Goal: Transaction & Acquisition: Purchase product/service

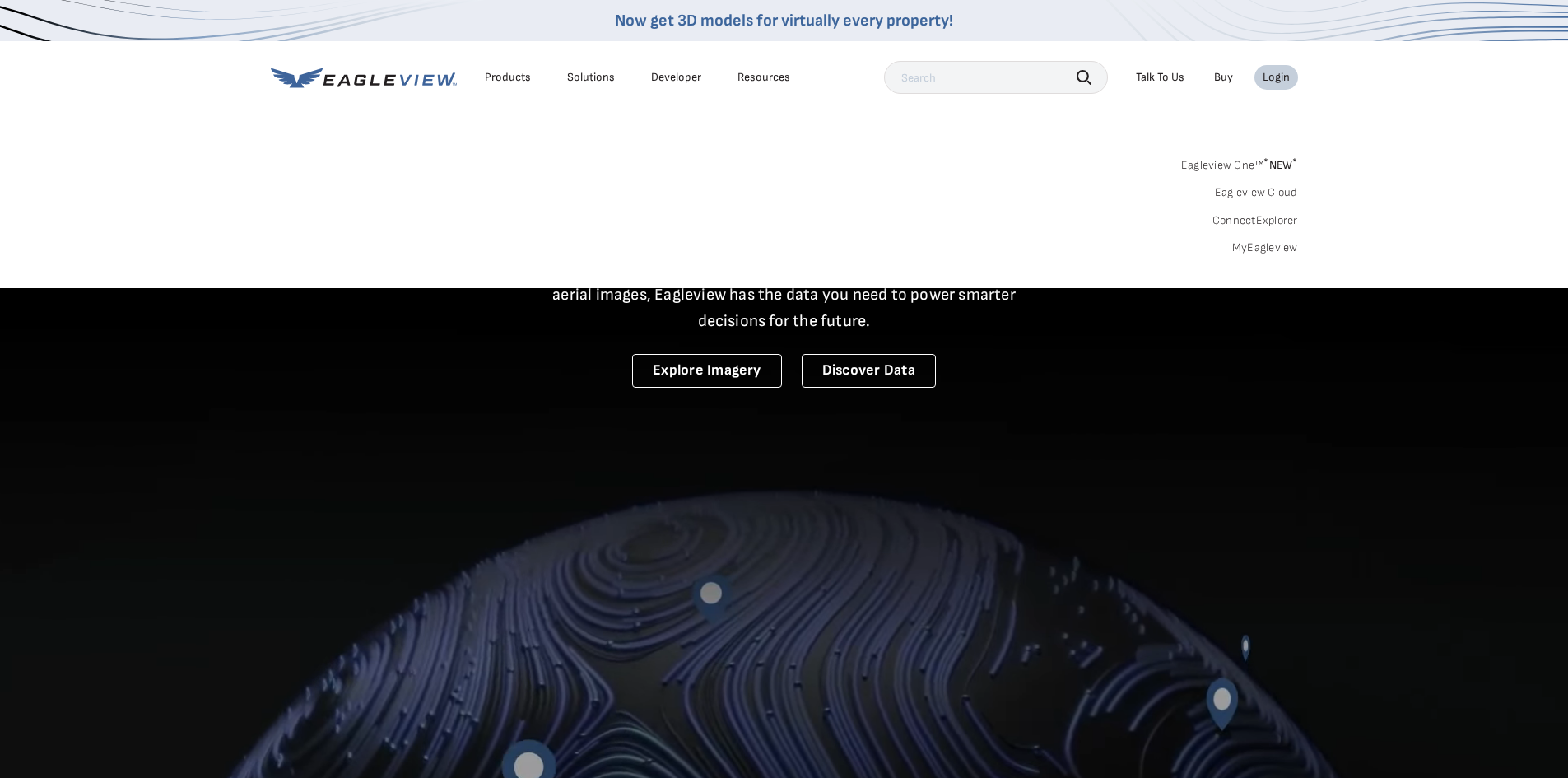
click at [1252, 245] on link "MyEagleview" at bounding box center [1264, 247] width 66 height 15
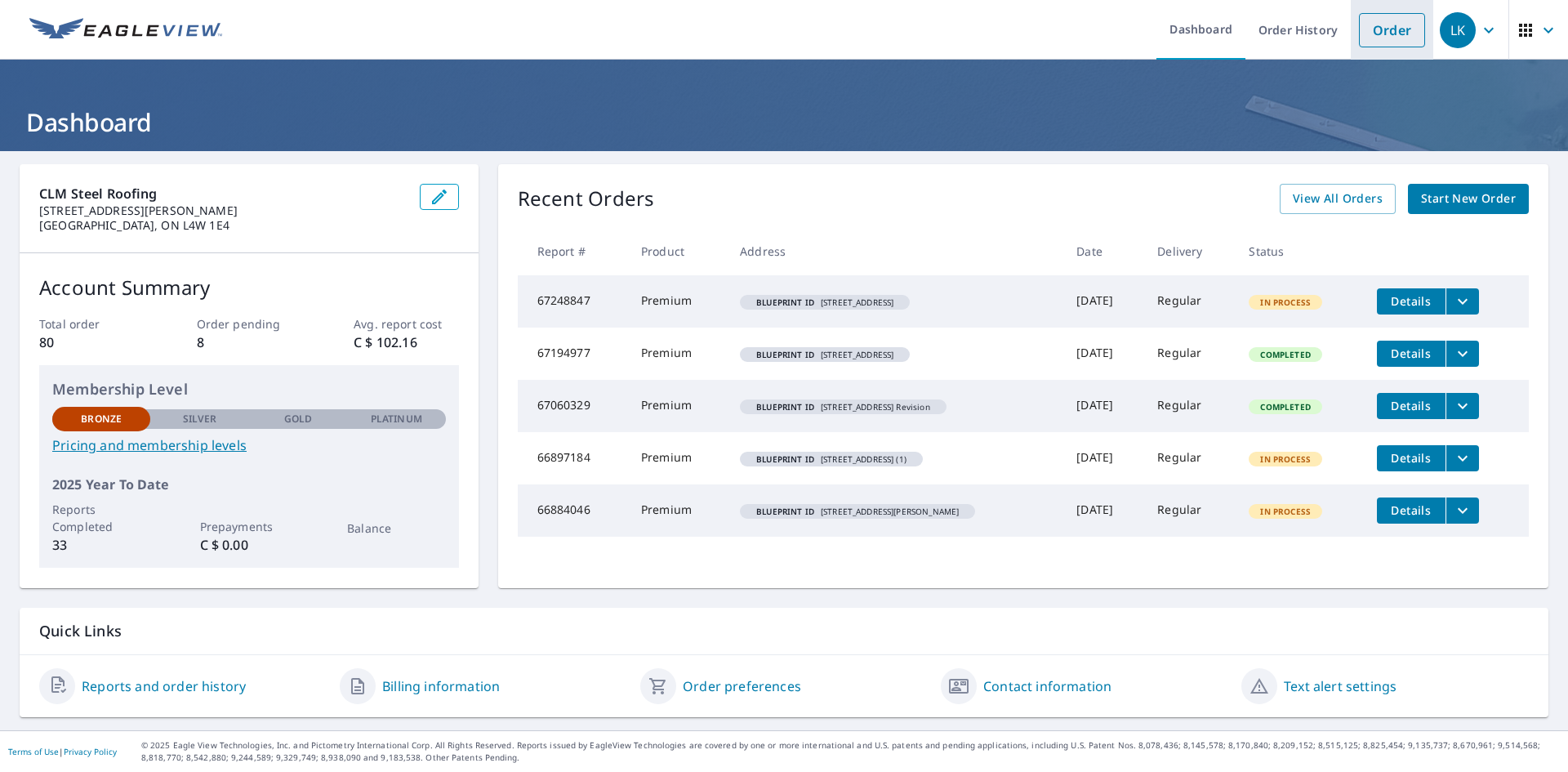
click at [1365, 40] on link "Order" at bounding box center [1392, 29] width 66 height 34
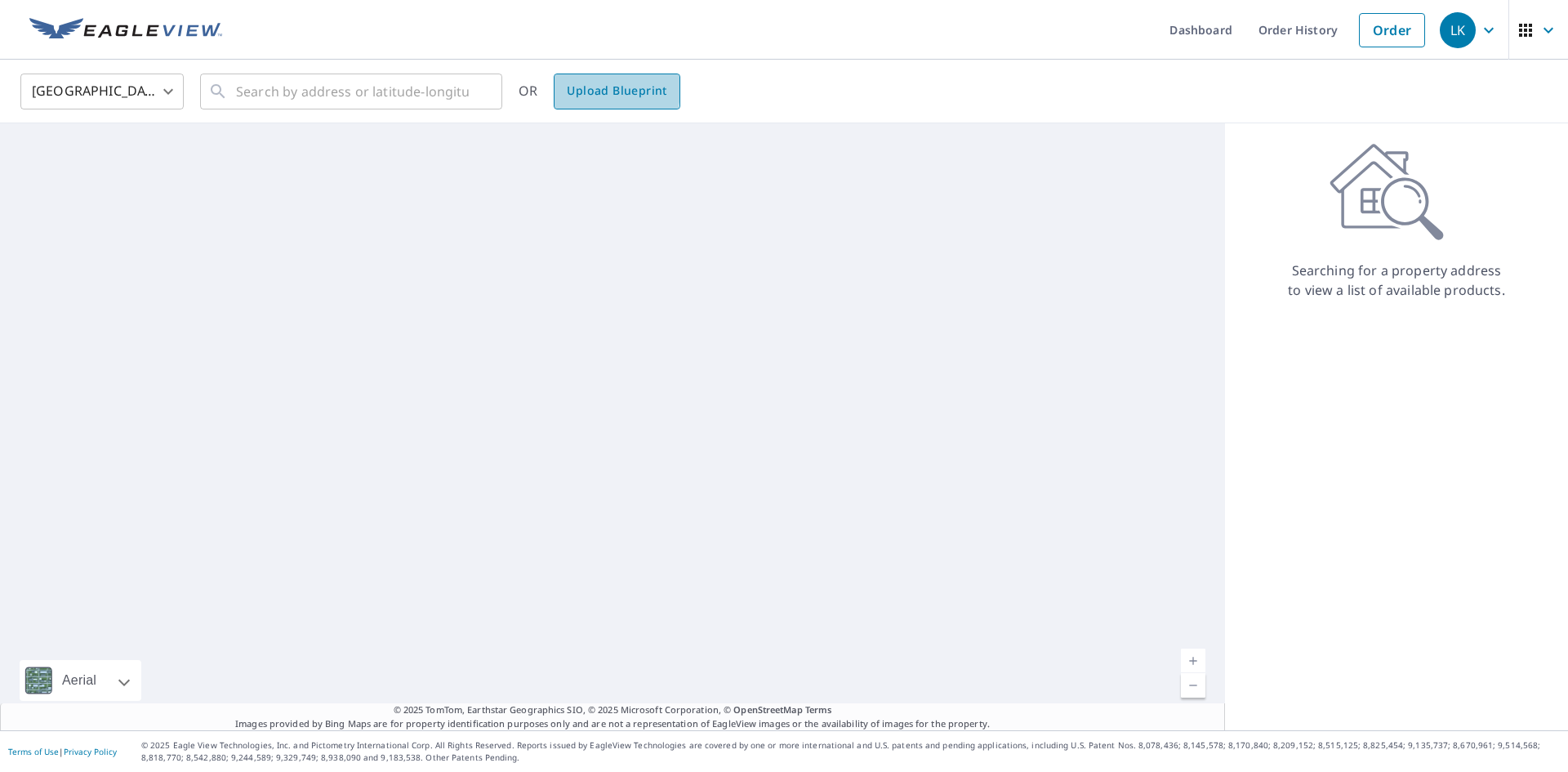
click at [582, 89] on span "Upload Blueprint" at bounding box center [617, 91] width 99 height 20
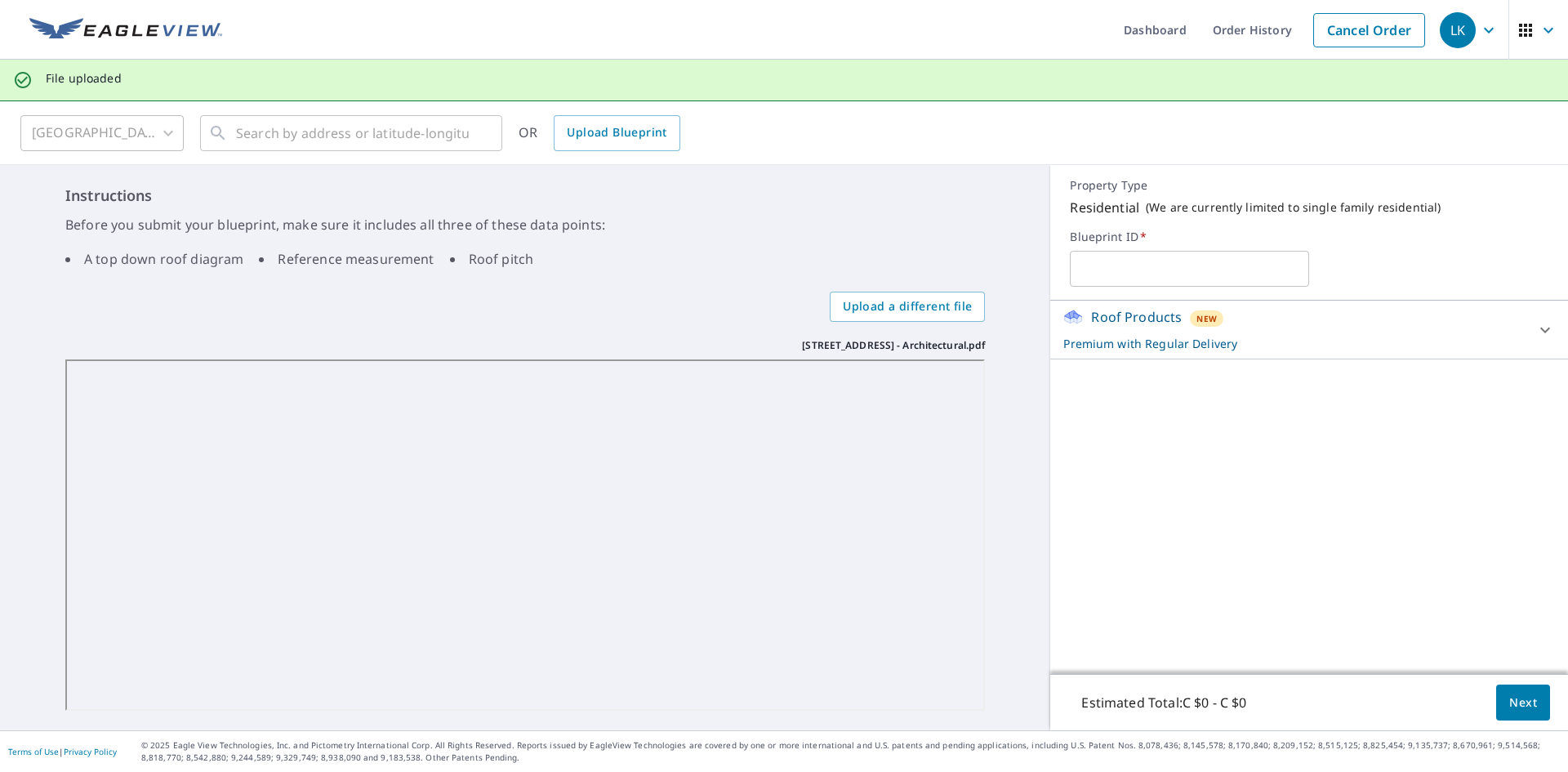
click at [1343, 334] on div "Roof Products New Premium with Regular Delivery" at bounding box center [1294, 329] width 462 height 45
click at [1509, 699] on span "Next" at bounding box center [1523, 703] width 28 height 20
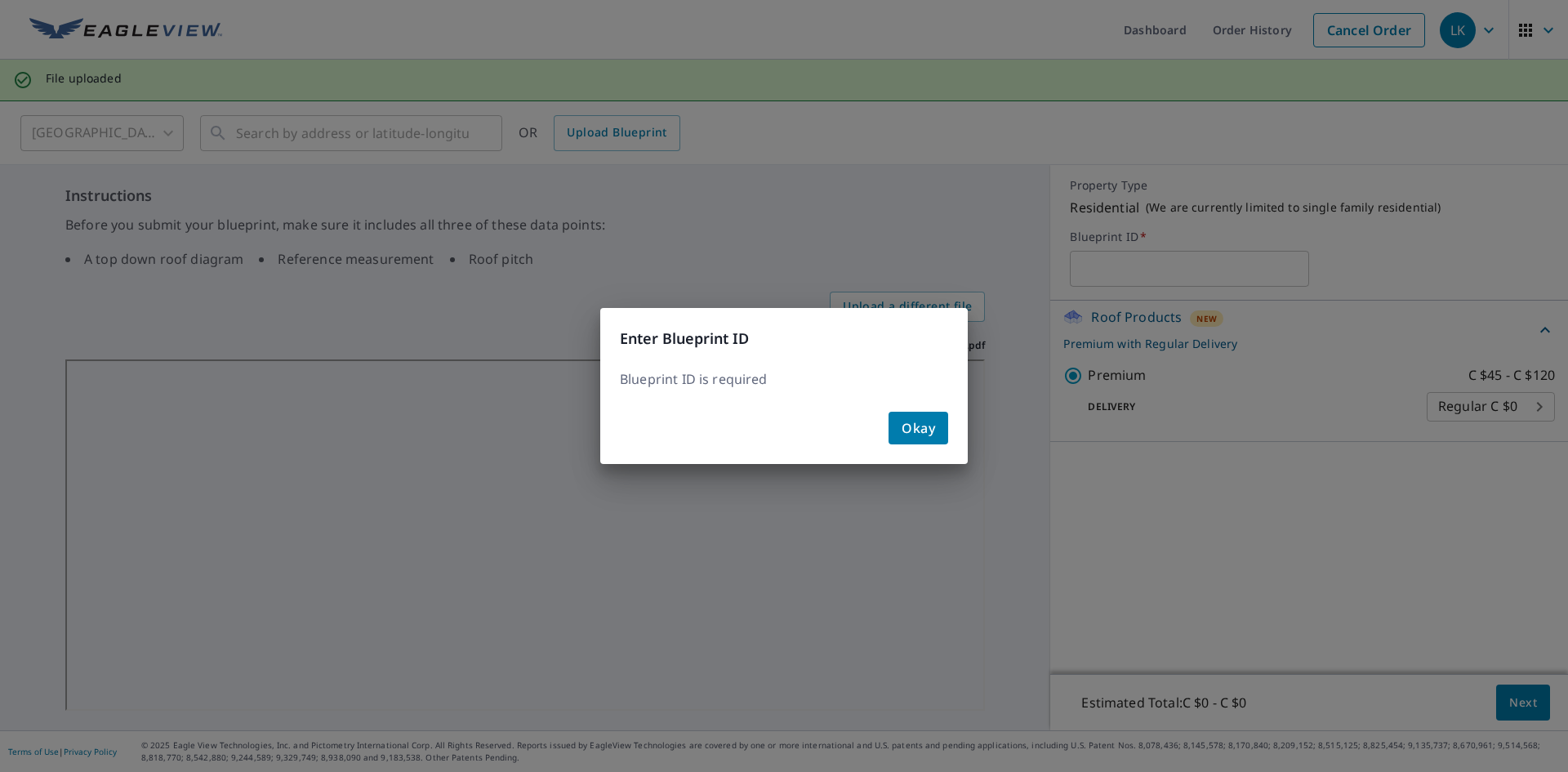
click at [948, 450] on div "Okay" at bounding box center [784, 435] width 368 height 59
click at [931, 430] on span "Okay" at bounding box center [918, 427] width 33 height 23
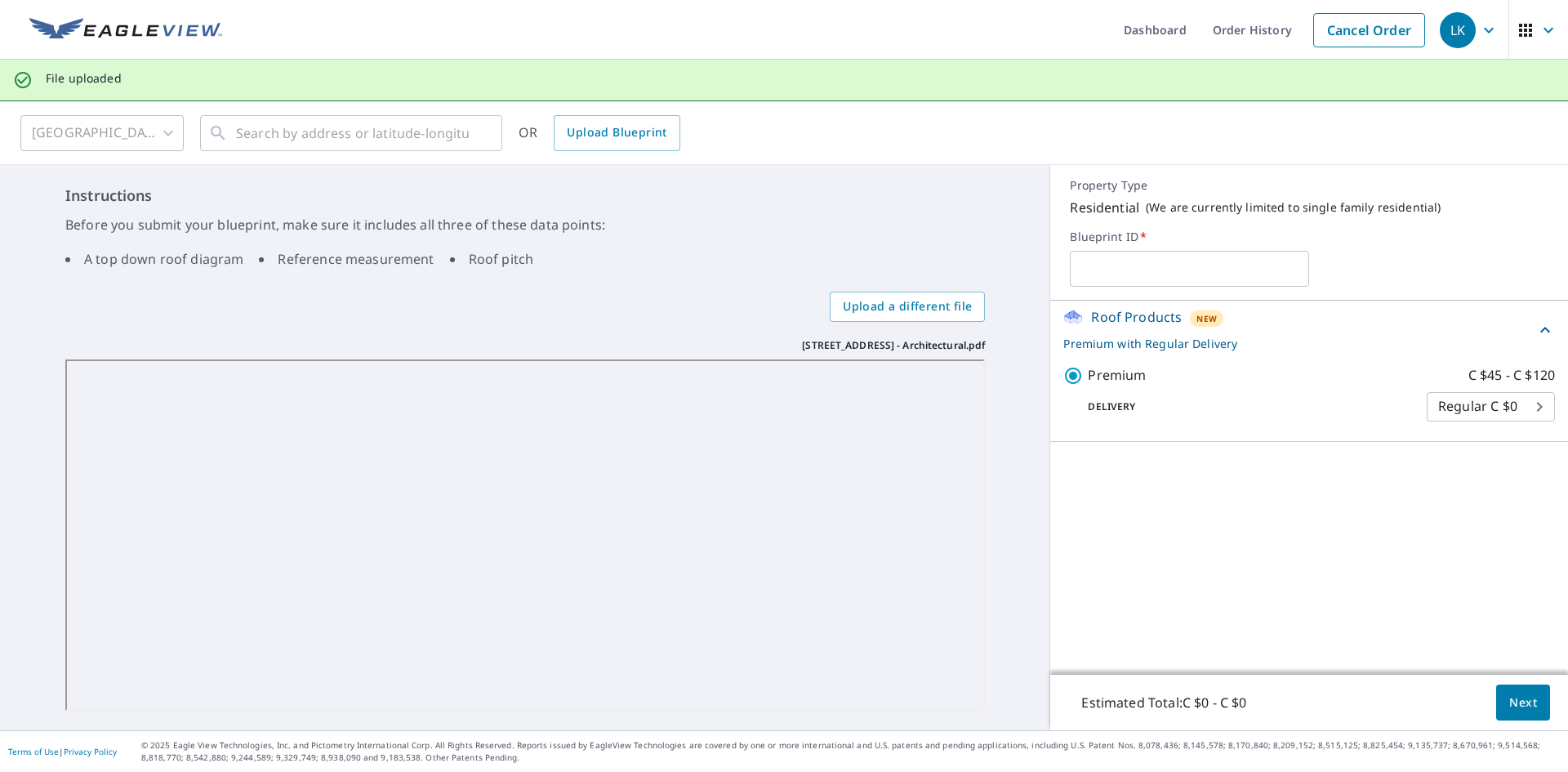
click at [1191, 467] on div "Roof Products New Premium with Regular Delivery Premium C $45 - C $120 Delivery…" at bounding box center [1309, 487] width 517 height 373
click at [1509, 702] on span "Next" at bounding box center [1523, 703] width 28 height 20
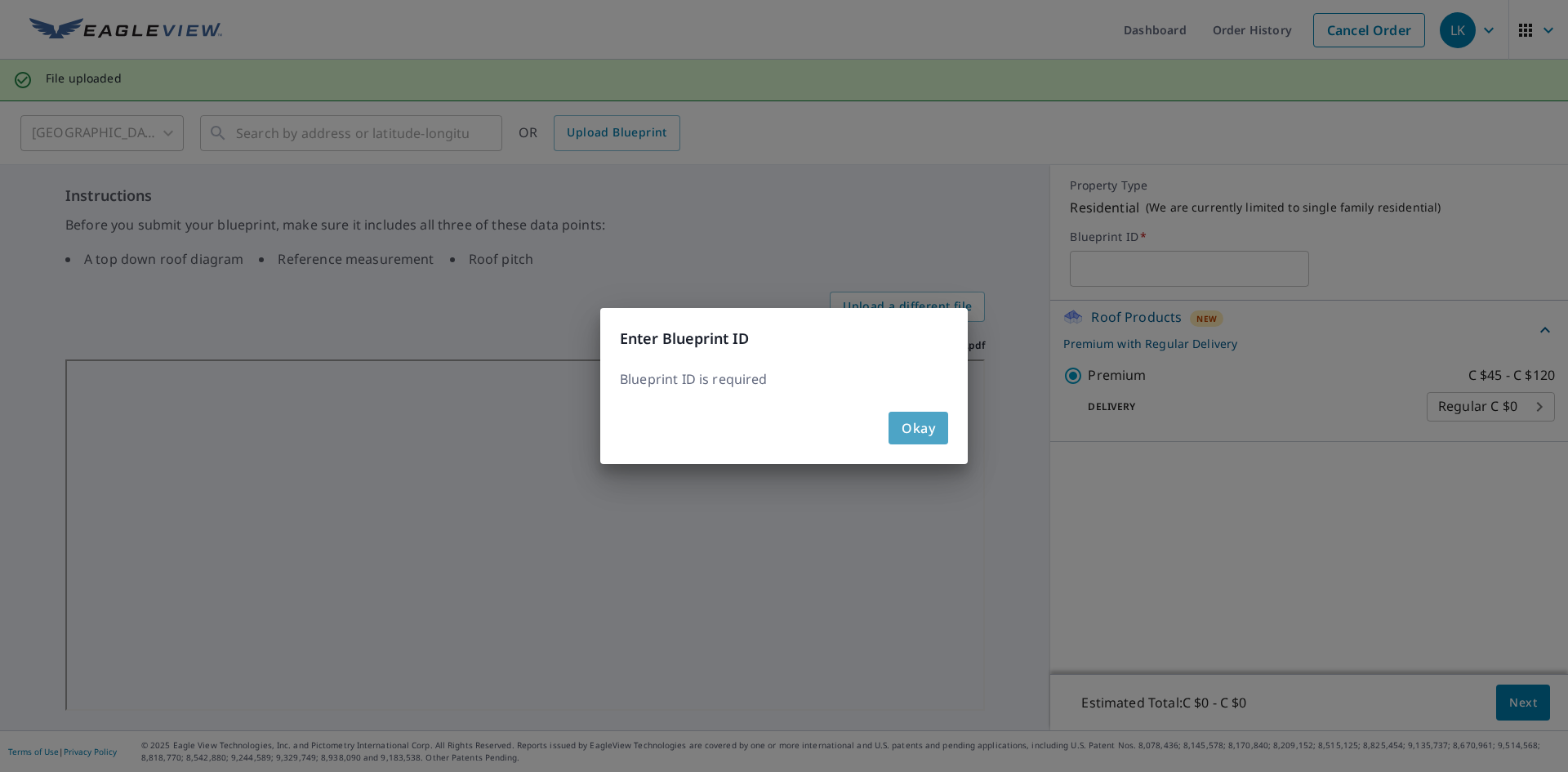
click at [932, 416] on span "Okay" at bounding box center [918, 427] width 33 height 23
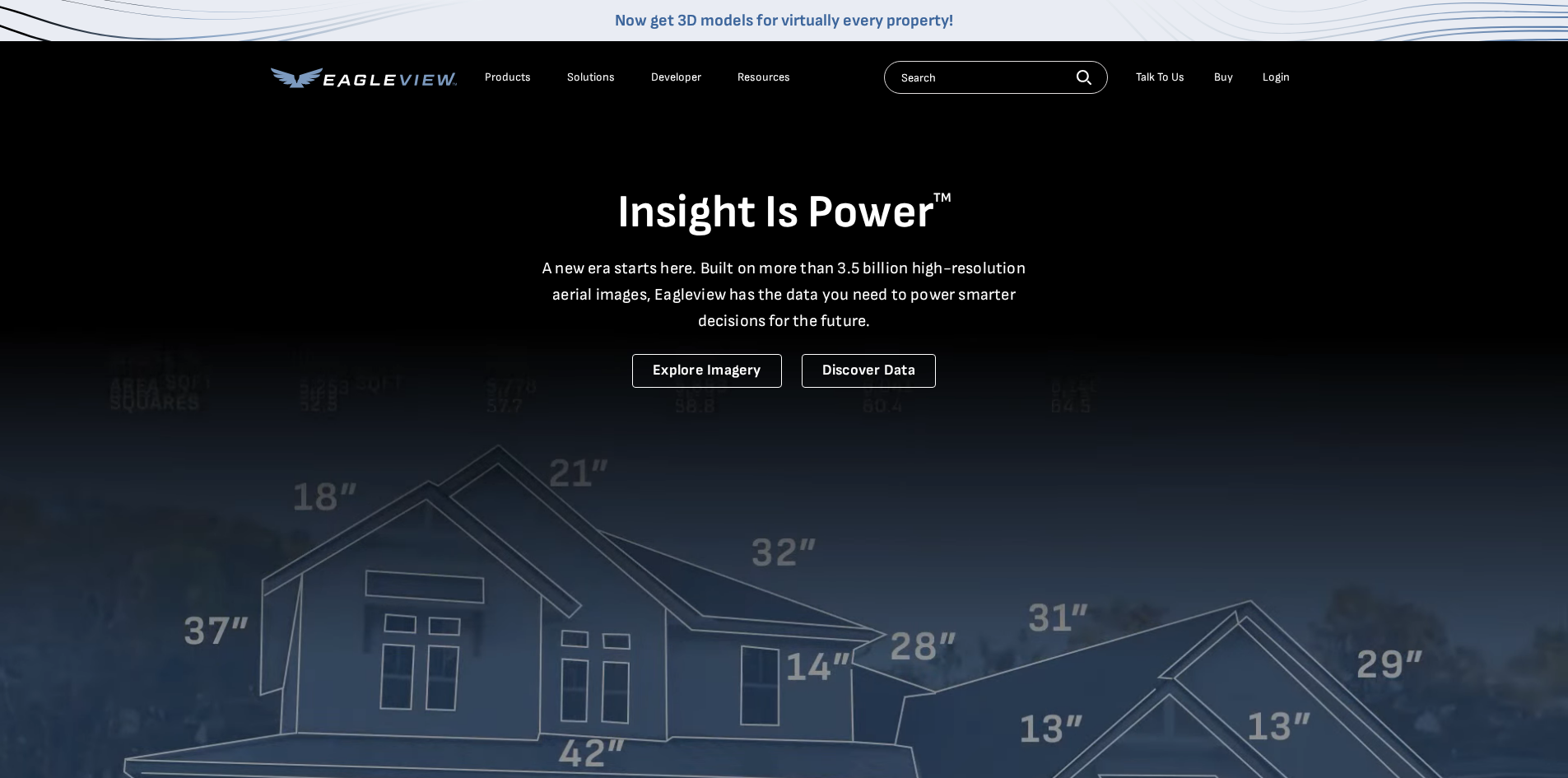
click at [1275, 71] on div "Login" at bounding box center [1275, 78] width 27 height 15
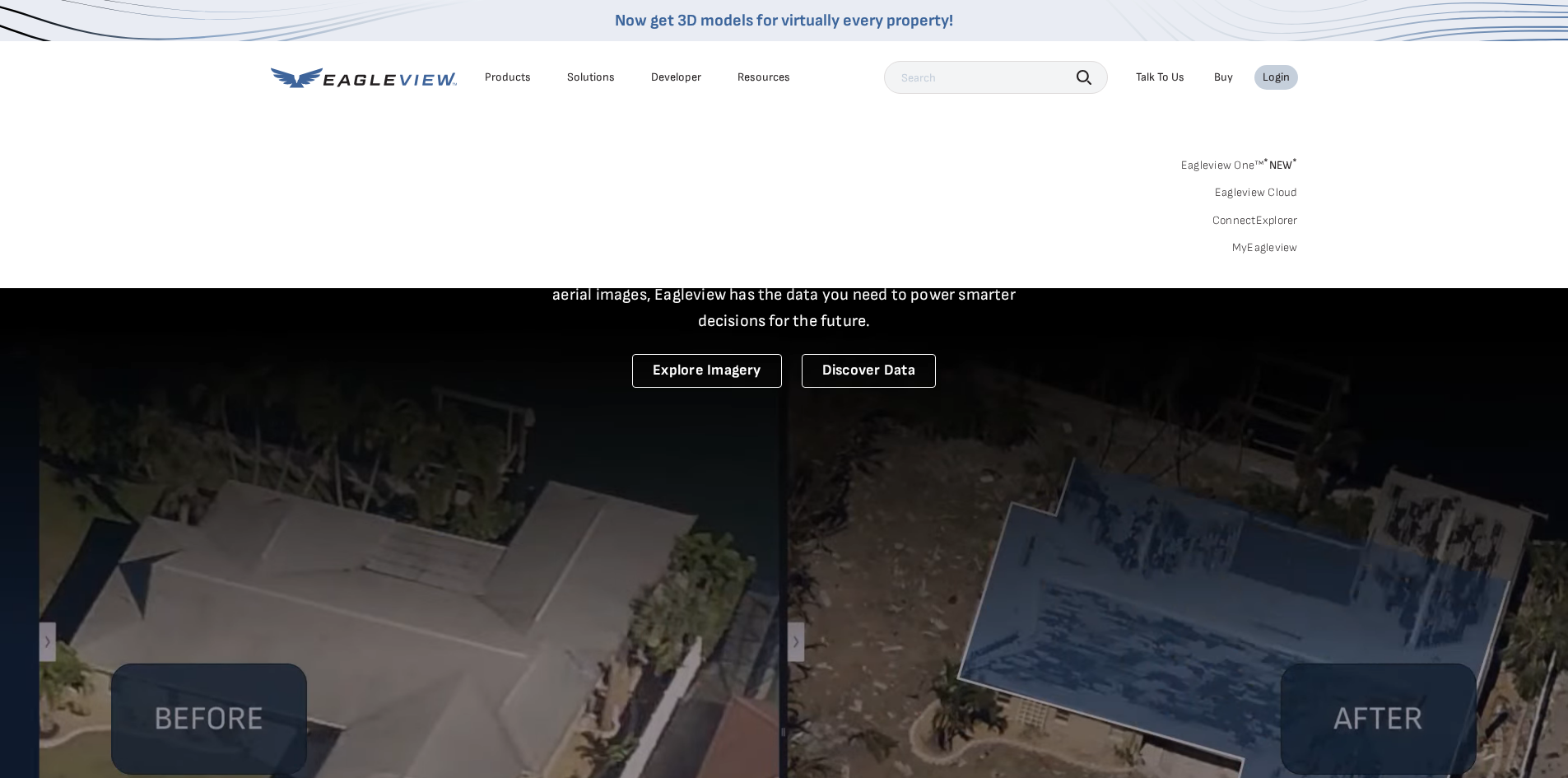
click at [1253, 255] on div "Search Products Our Product Areas Imagery 1-Inch GSD Aerial Imagery *" at bounding box center [784, 210] width 1568 height 155
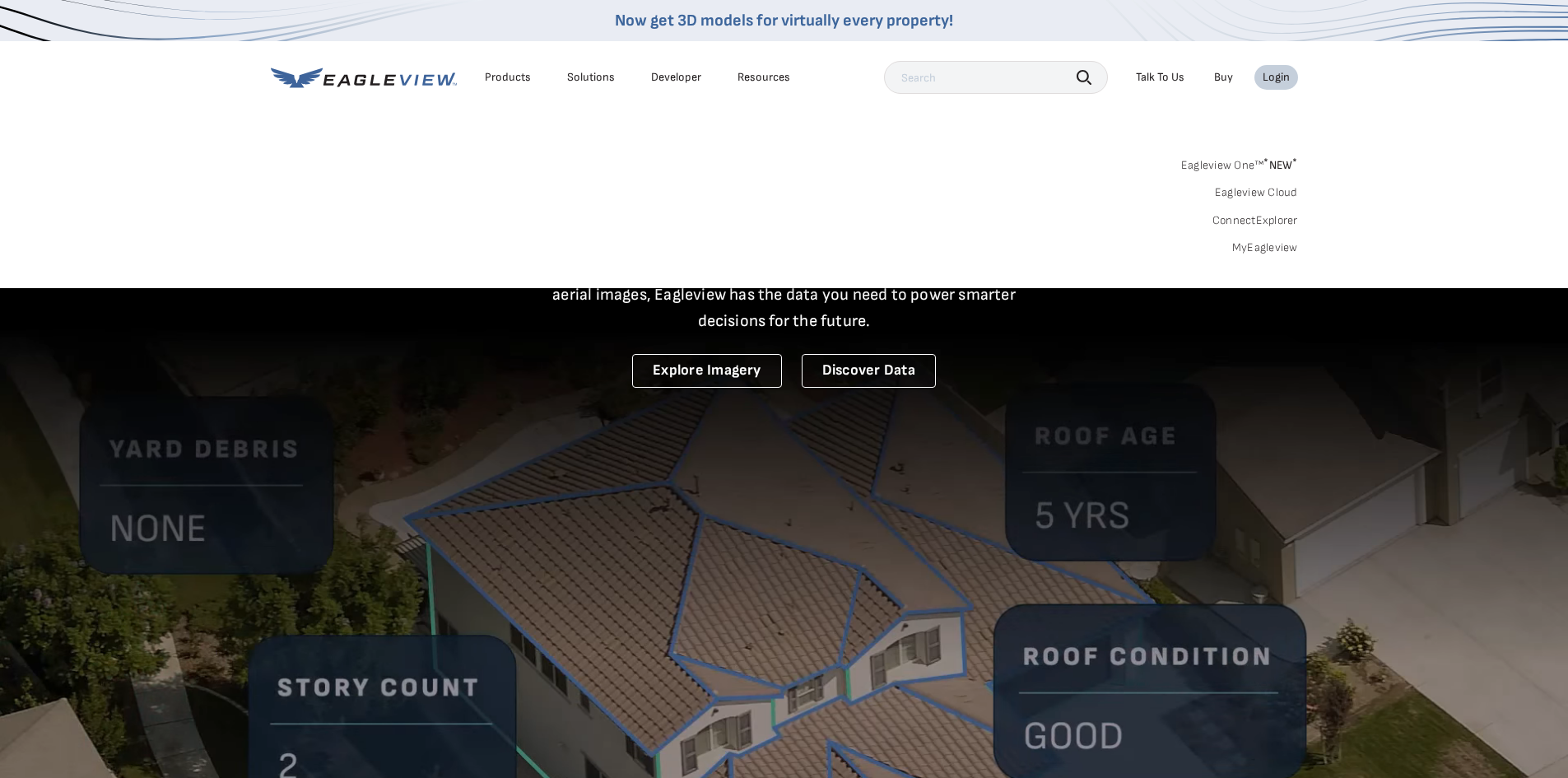
click at [1256, 248] on link "MyEagleview" at bounding box center [1264, 247] width 66 height 15
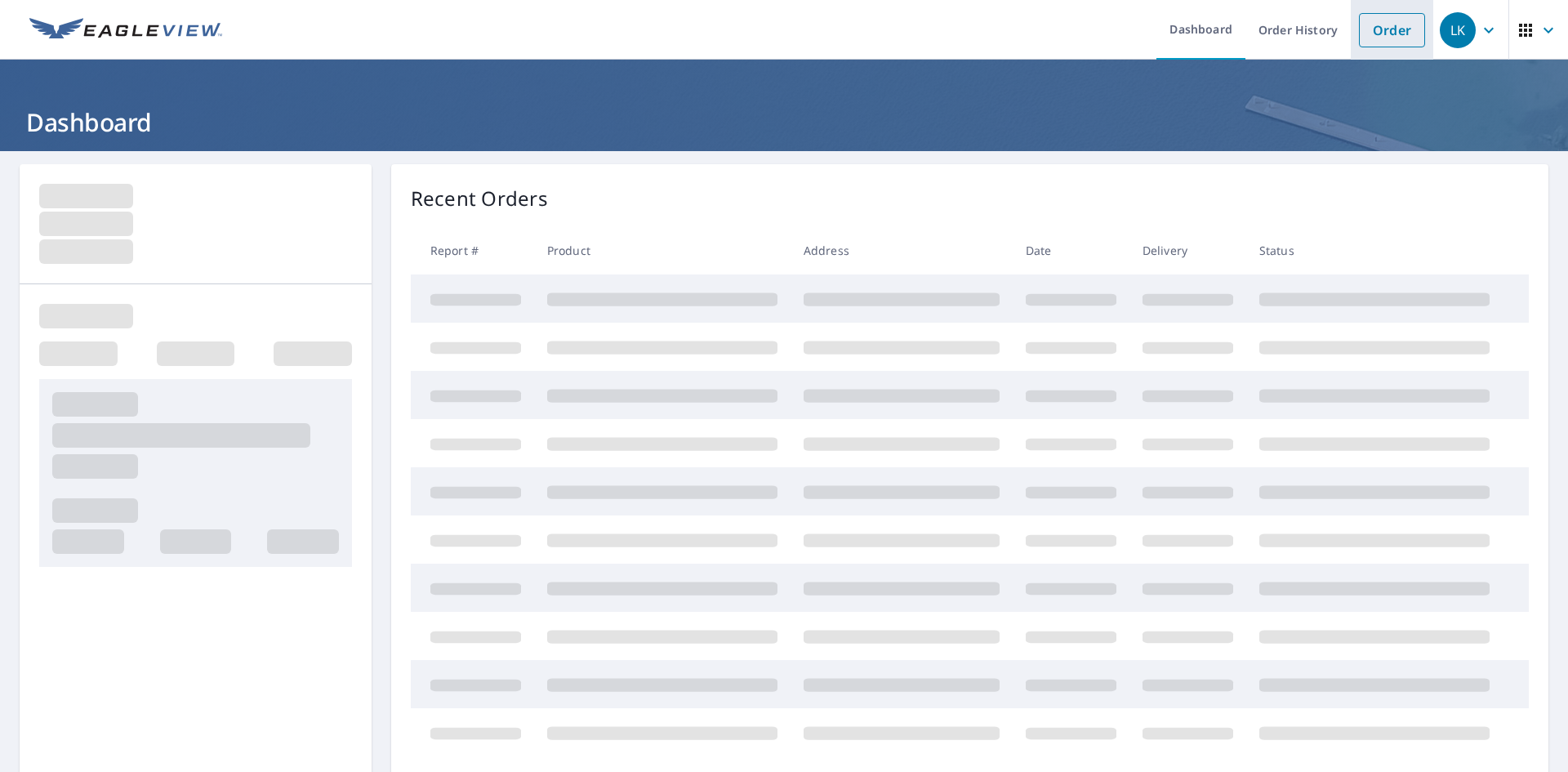
click at [1376, 22] on link "Order" at bounding box center [1392, 29] width 66 height 34
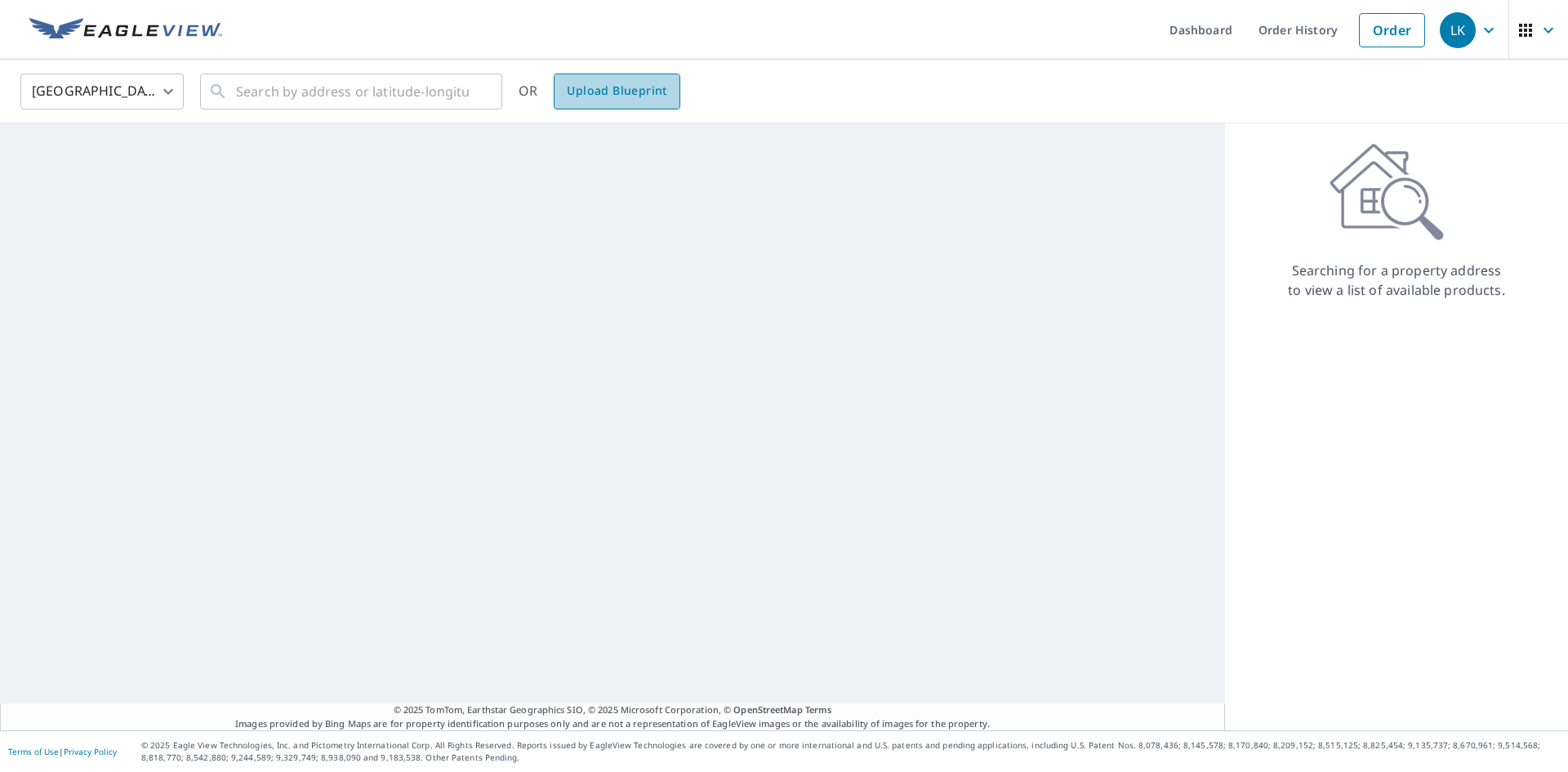
click at [617, 80] on link "Upload Blueprint" at bounding box center [617, 91] width 126 height 36
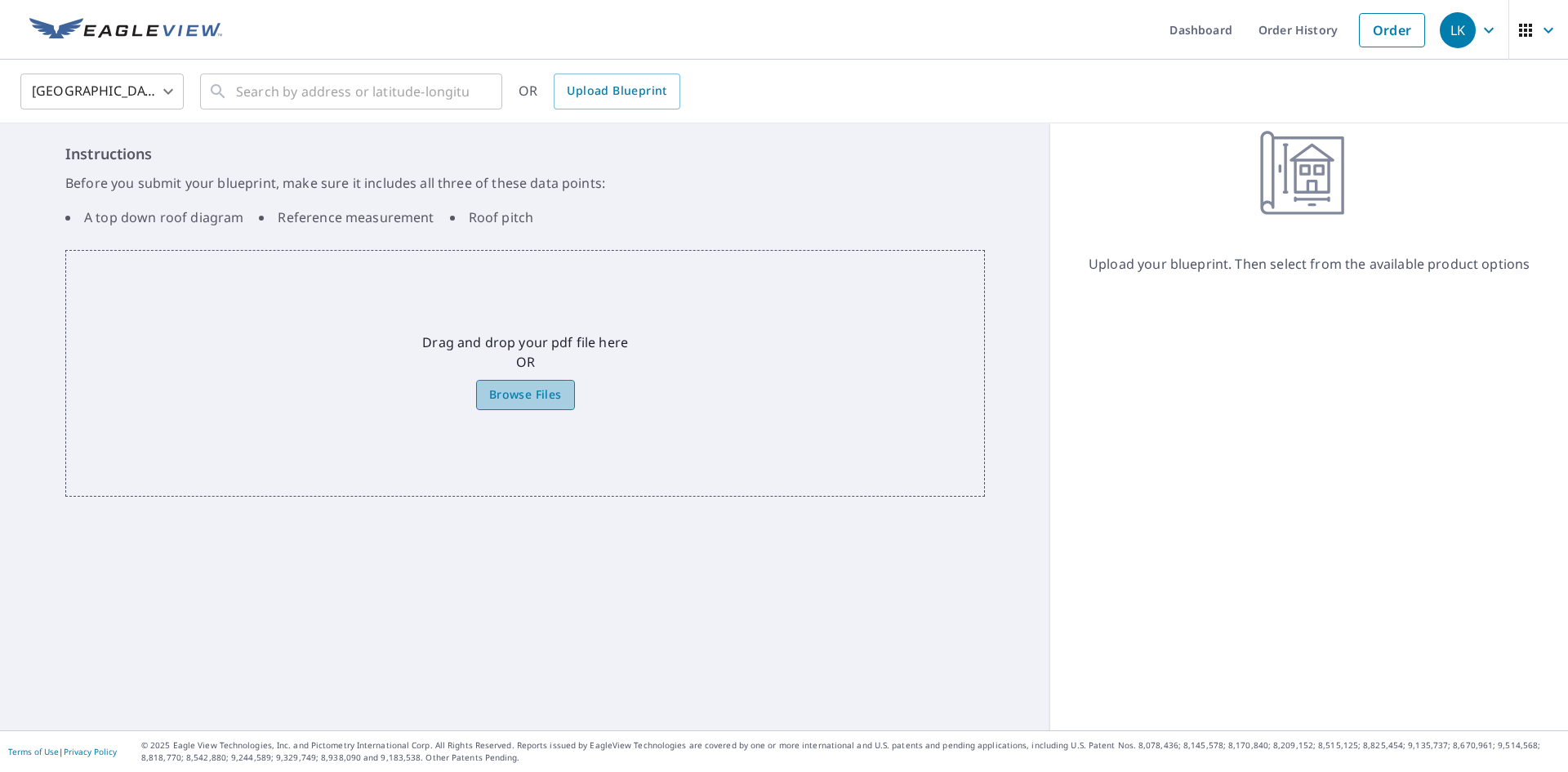
click at [559, 394] on label "Browse Files" at bounding box center [526, 394] width 99 height 30
click at [0, 0] on input "Browse Files" at bounding box center [0, 0] width 0 height 0
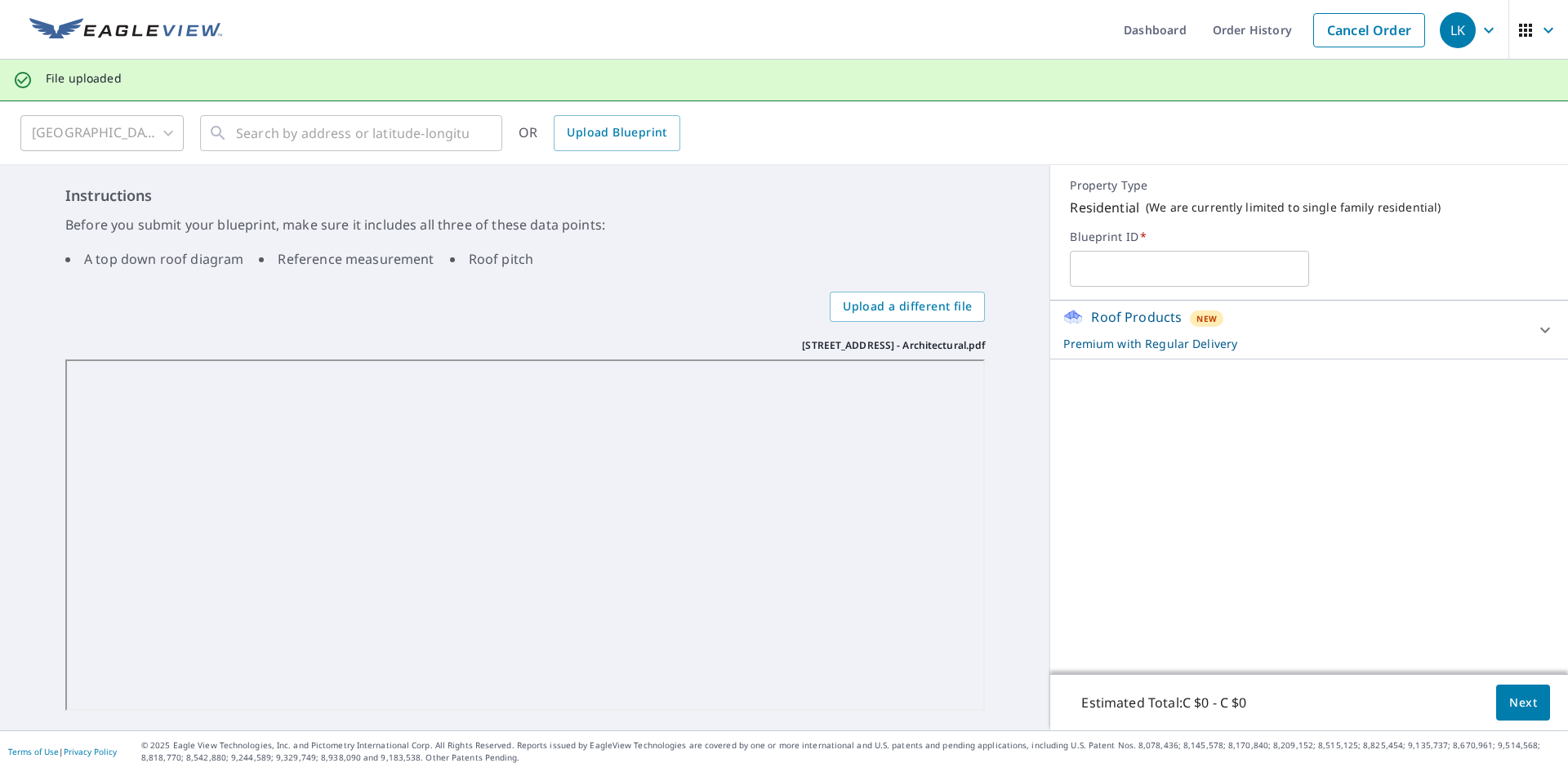
click at [1444, 358] on div "Roof Products New Premium with Regular Delivery Premium C $45 - C $120 Delivery…" at bounding box center [1309, 330] width 517 height 59
click at [1442, 341] on p "Premium with Regular Delivery" at bounding box center [1294, 343] width 462 height 17
click at [1511, 716] on button "Next" at bounding box center [1523, 703] width 54 height 37
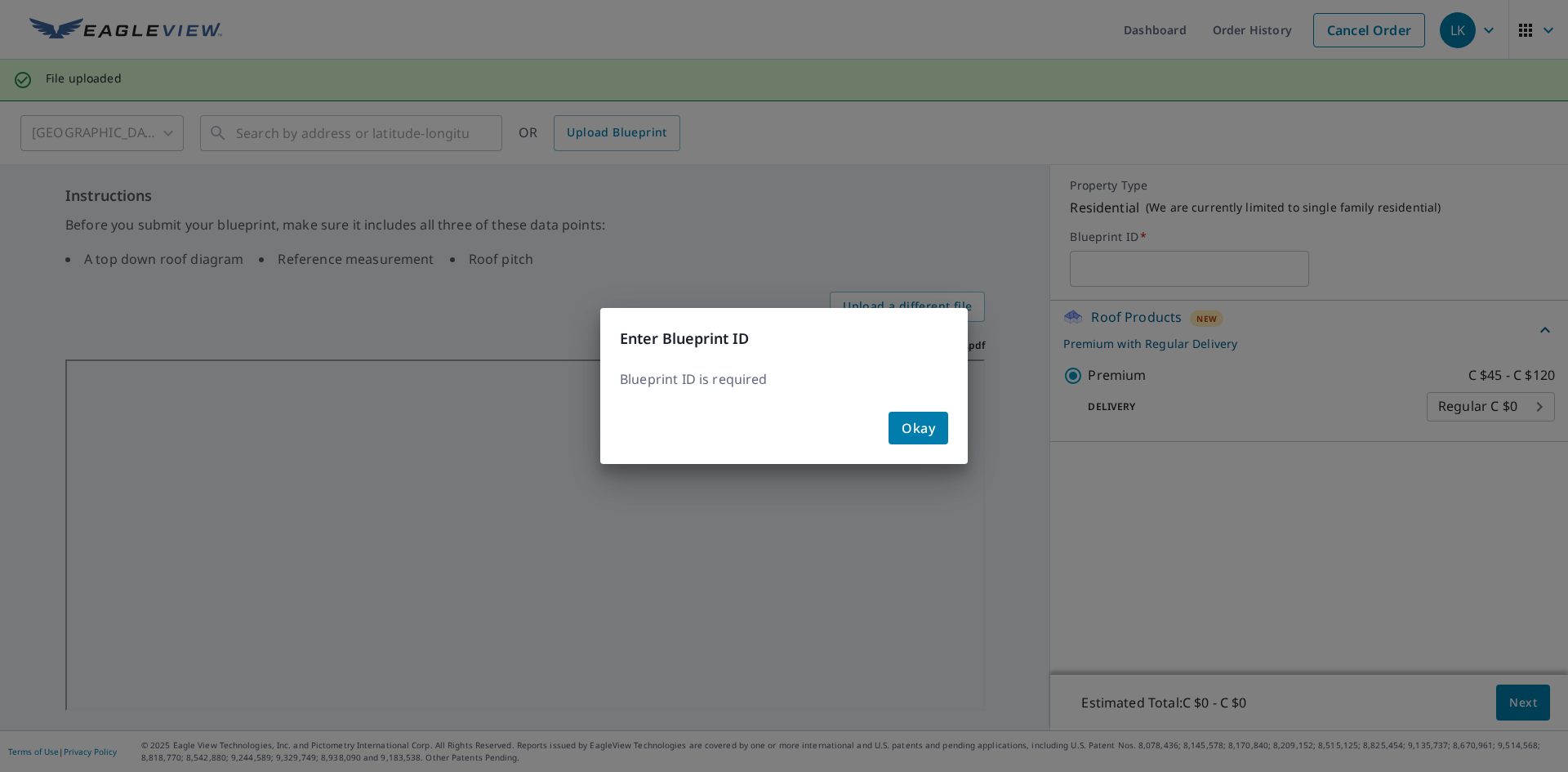
click at [1294, 564] on div "Enter Blueprint ID Blueprint ID is required Okay" at bounding box center [784, 386] width 1568 height 772
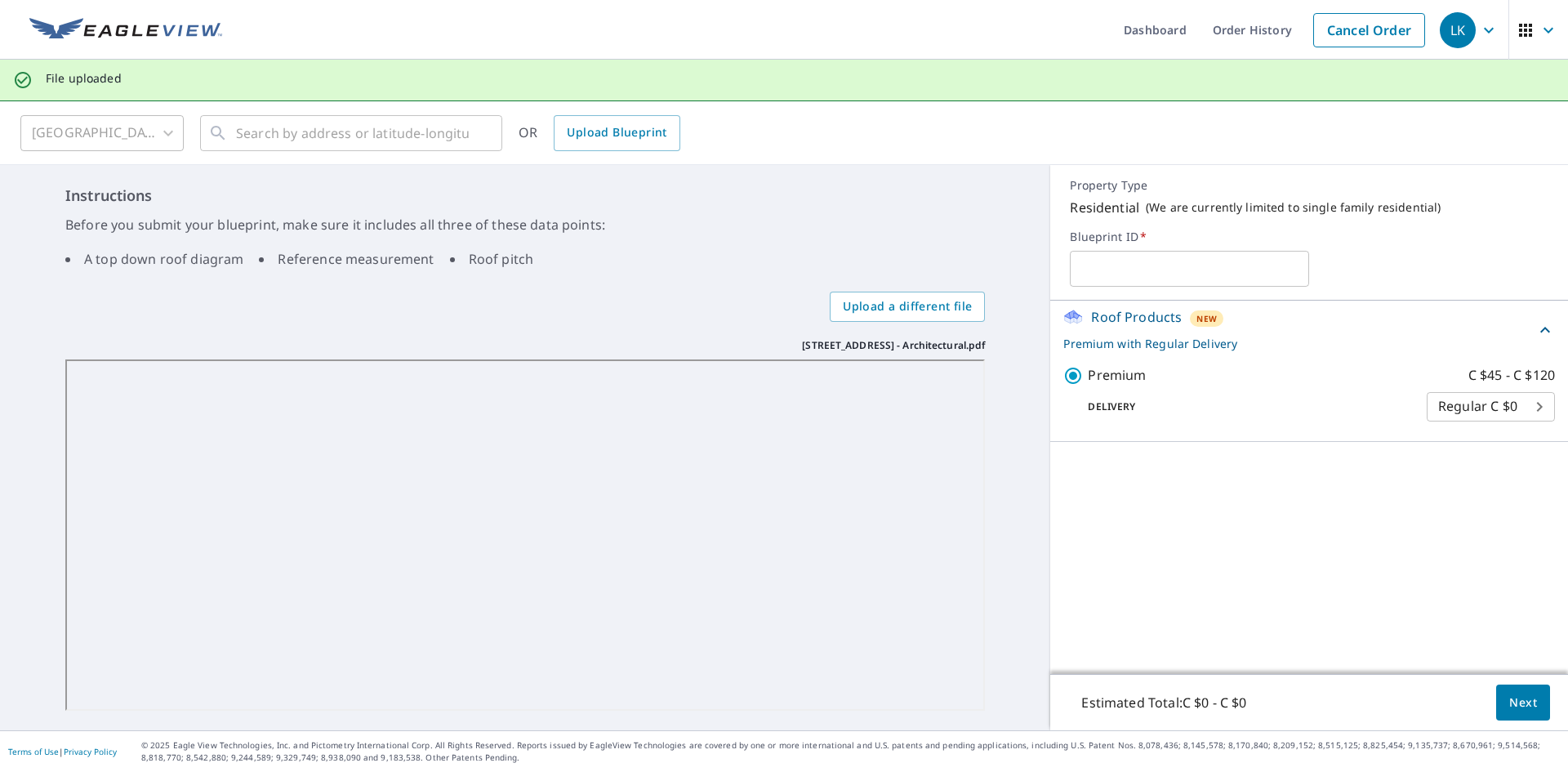
click at [1177, 270] on input "text" at bounding box center [1189, 268] width 239 height 46
paste input "28 Rosegarden Drive"
type input "28 Rosegarden Drive"
click at [1525, 715] on button "Next" at bounding box center [1523, 703] width 54 height 37
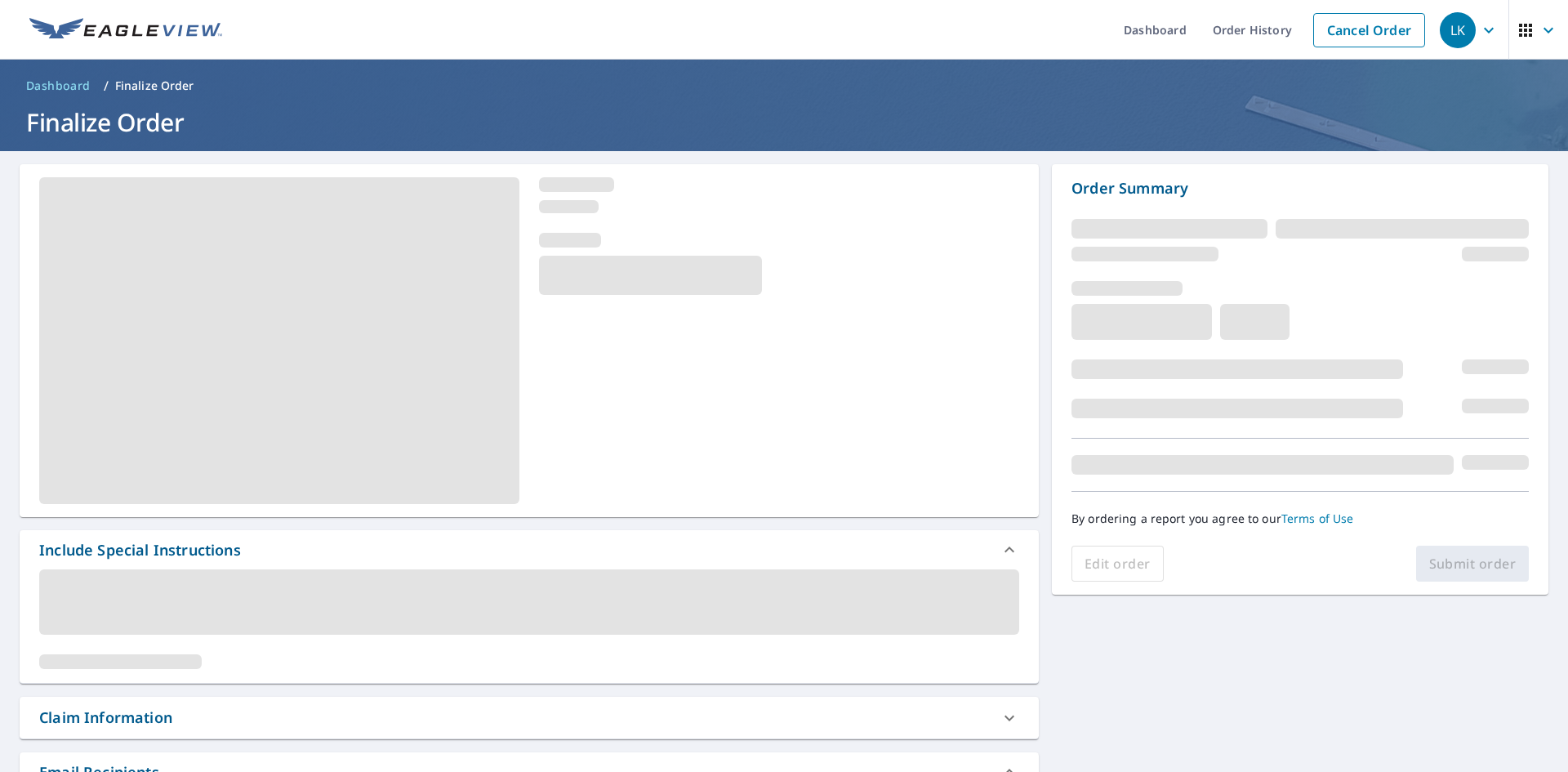
click at [641, 35] on ul "Dashboard Order History Cancel Order" at bounding box center [832, 29] width 1201 height 60
click at [958, 61] on header "Dashboard / Finalize Order Finalize Order" at bounding box center [784, 106] width 1568 height 92
drag, startPoint x: 1167, startPoint y: 9, endPoint x: 1004, endPoint y: 238, distance: 281.1
click at [1004, 238] on div at bounding box center [779, 264] width 481 height 62
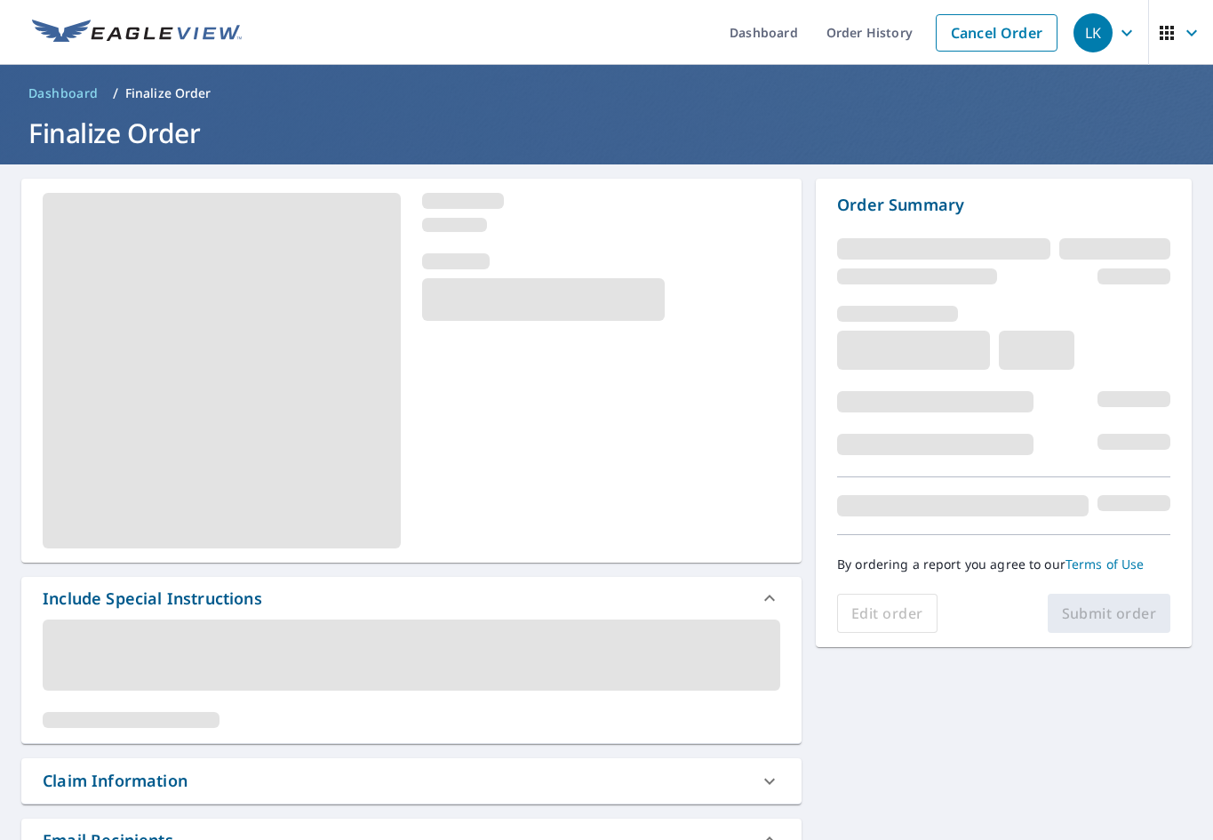
click at [1173, 44] on span "button" at bounding box center [1181, 33] width 50 height 43
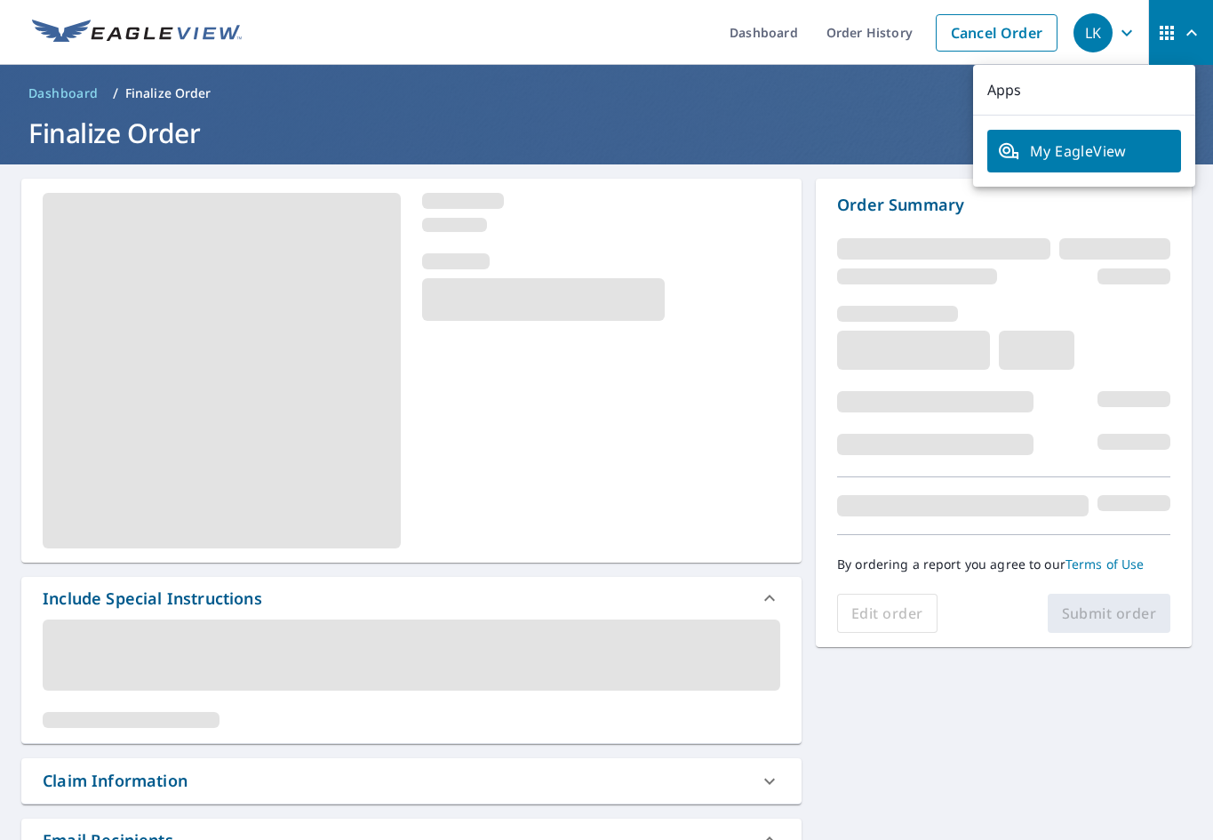
click at [1085, 140] on link "My EagleView" at bounding box center [1084, 151] width 194 height 43
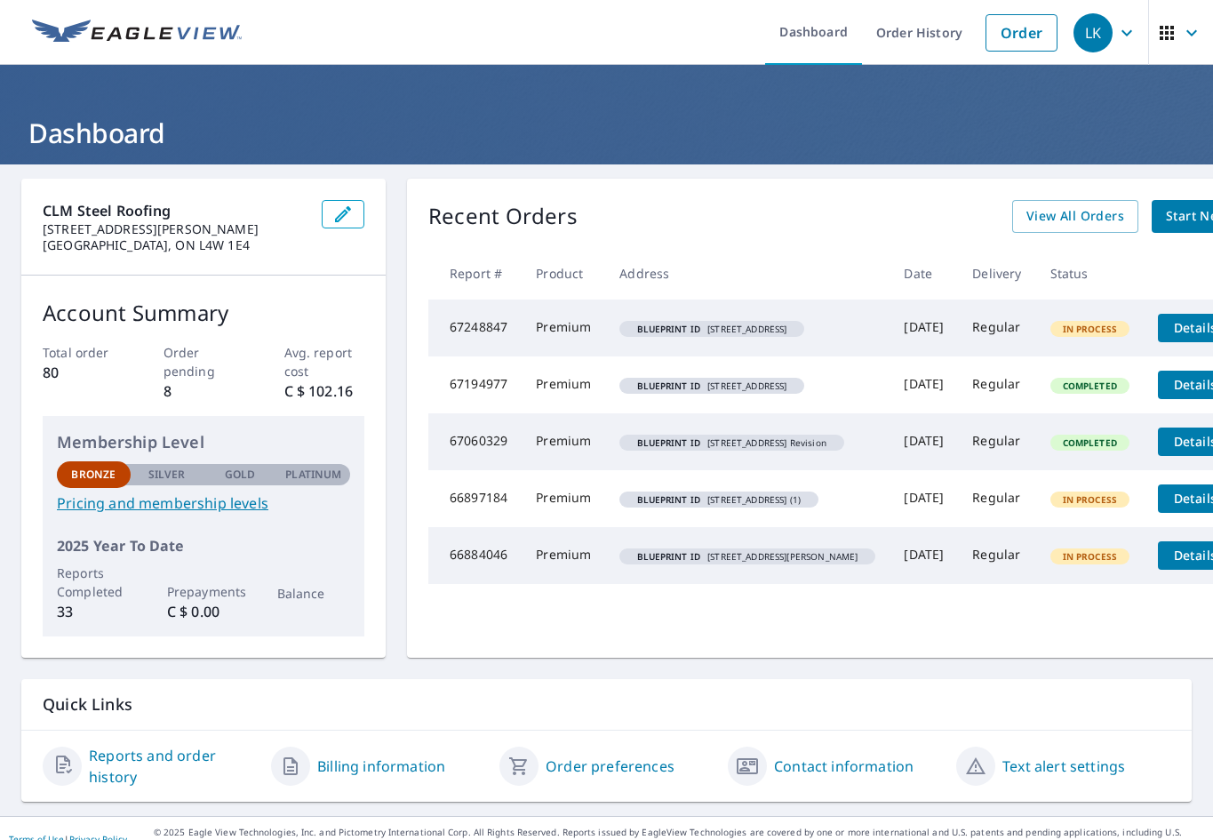
click at [90, 43] on img at bounding box center [137, 33] width 210 height 27
click at [115, 29] on img at bounding box center [137, 33] width 210 height 27
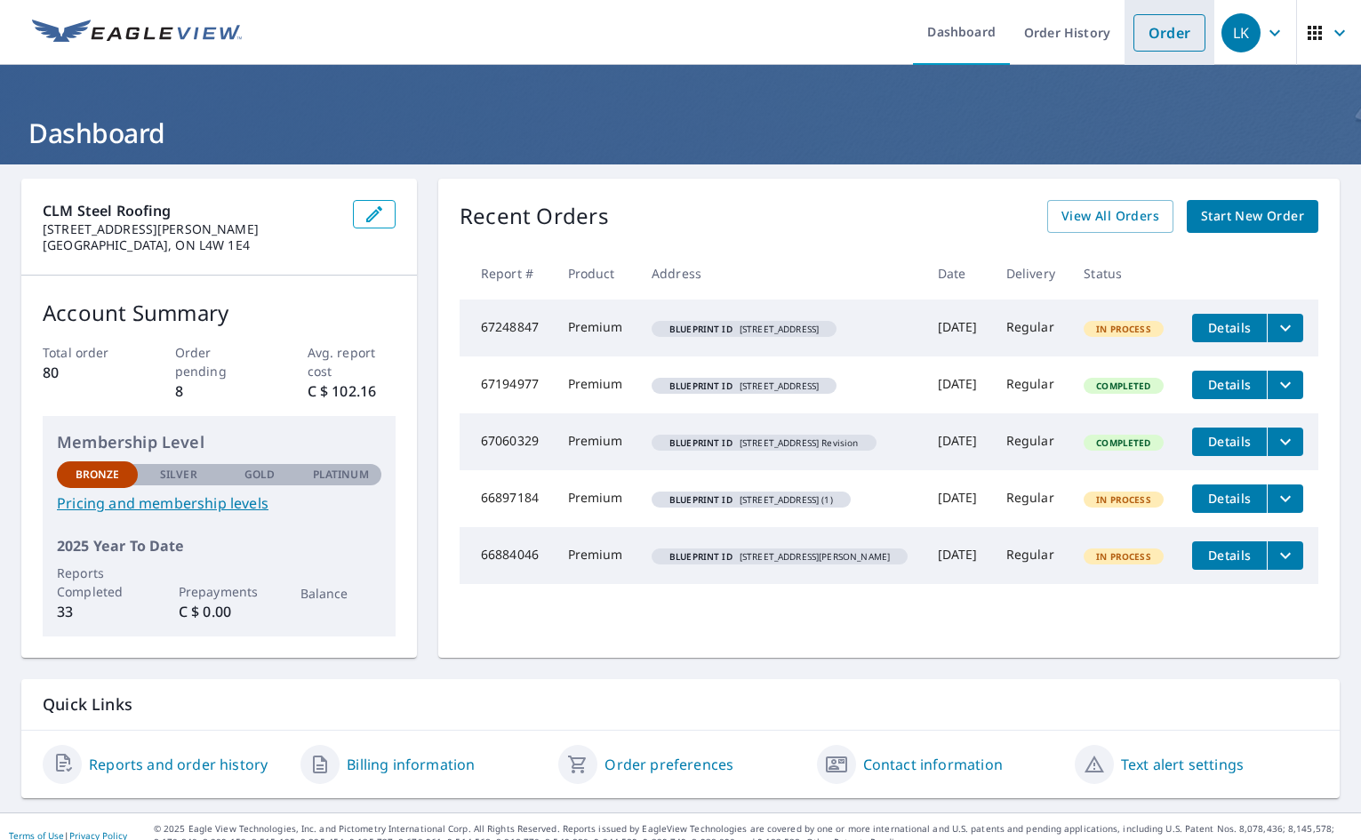
click at [1153, 40] on link "Order" at bounding box center [1169, 32] width 72 height 37
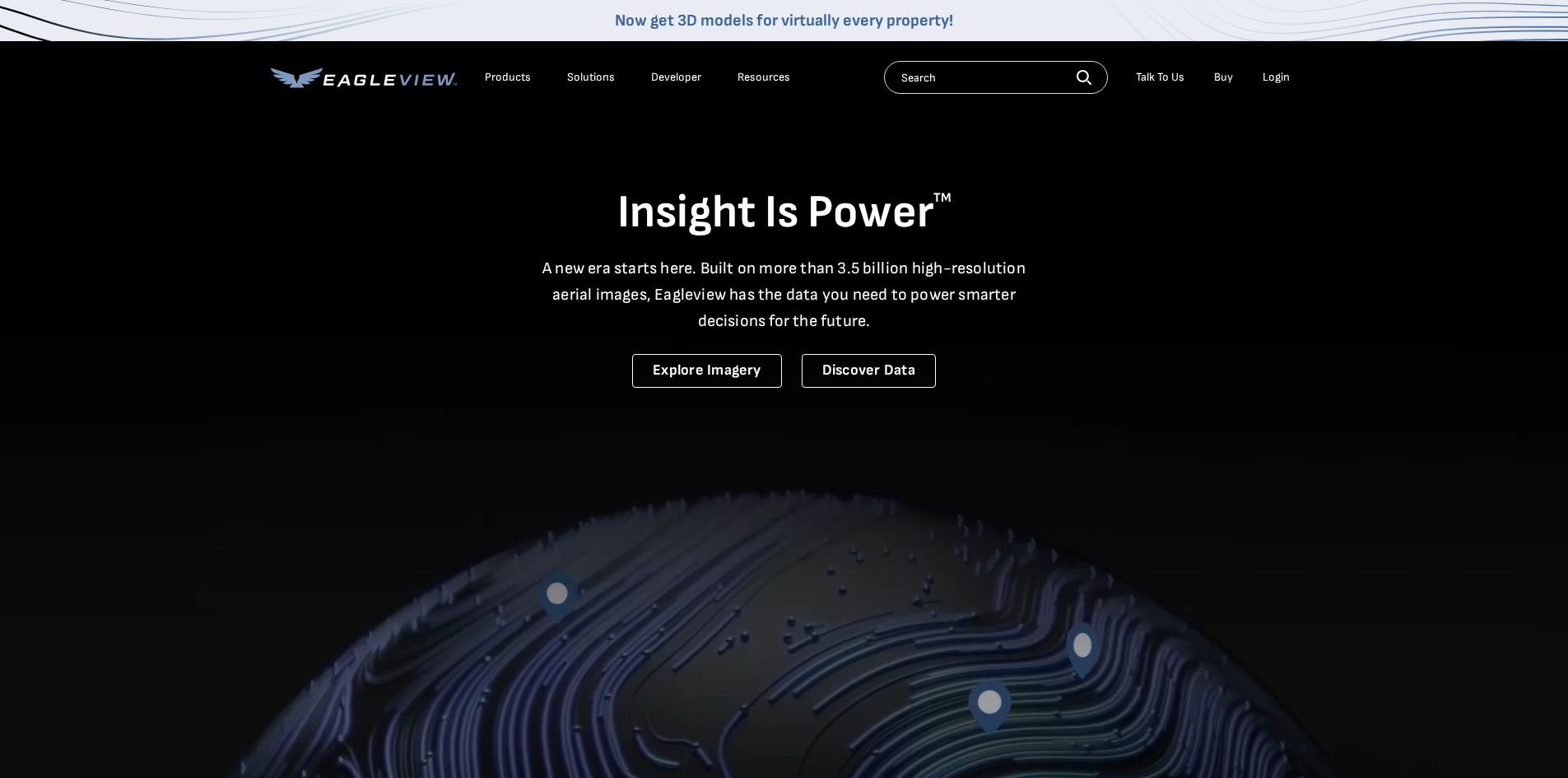
click at [1286, 70] on div "Login" at bounding box center [1275, 78] width 27 height 15
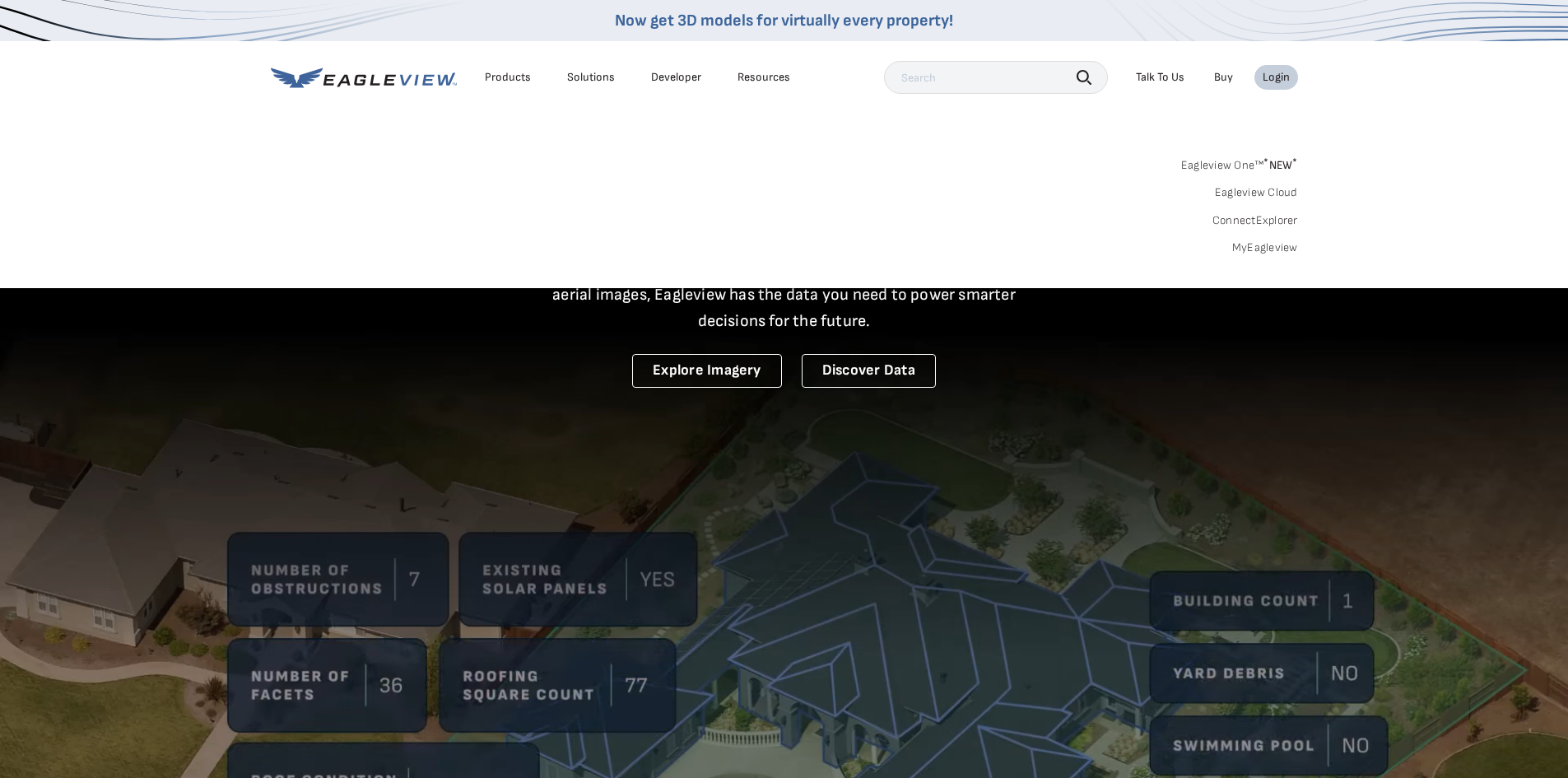
click at [1262, 252] on link "MyEagleview" at bounding box center [1264, 247] width 66 height 15
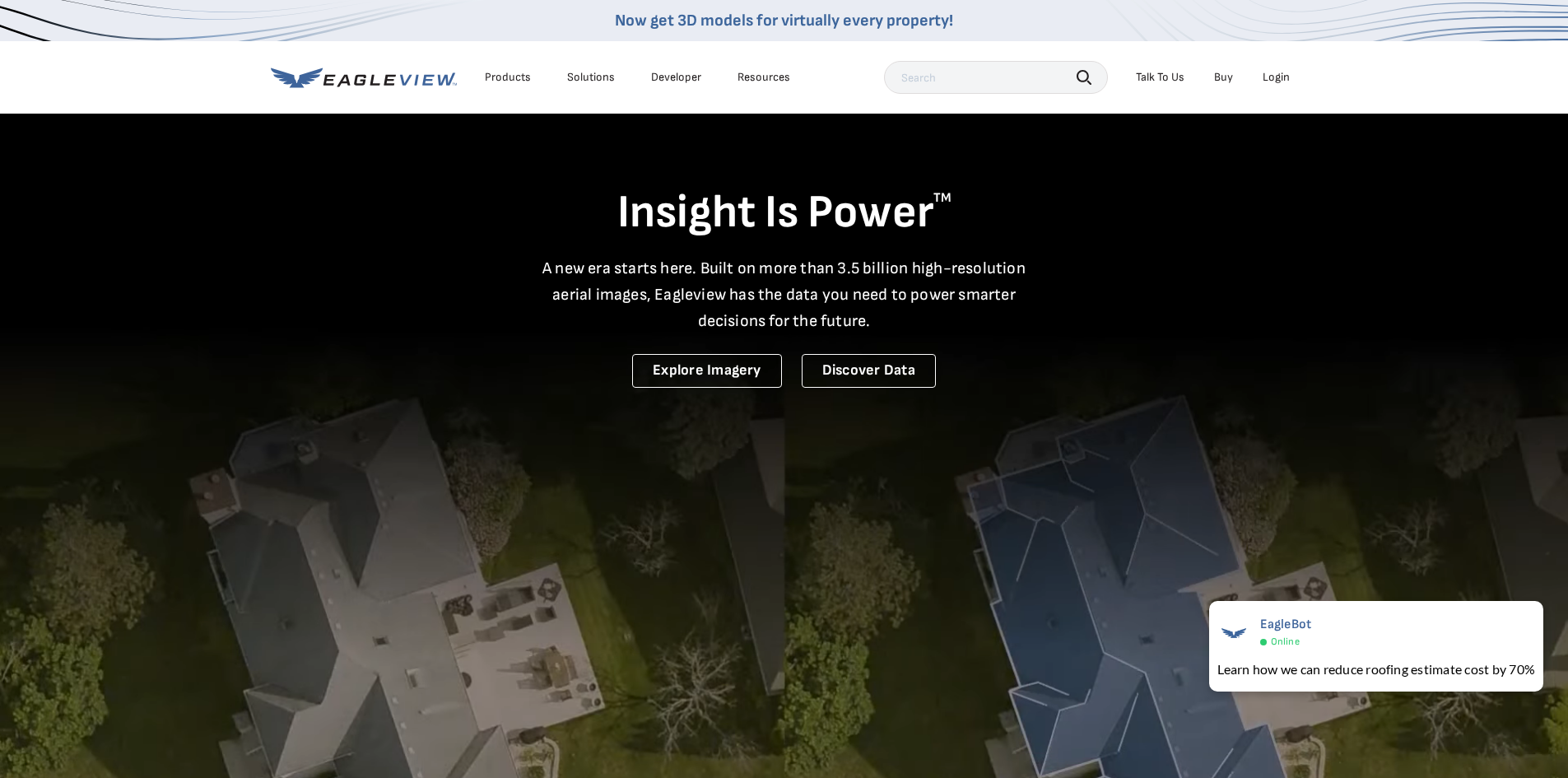
click at [1284, 83] on div "Login" at bounding box center [1275, 78] width 27 height 15
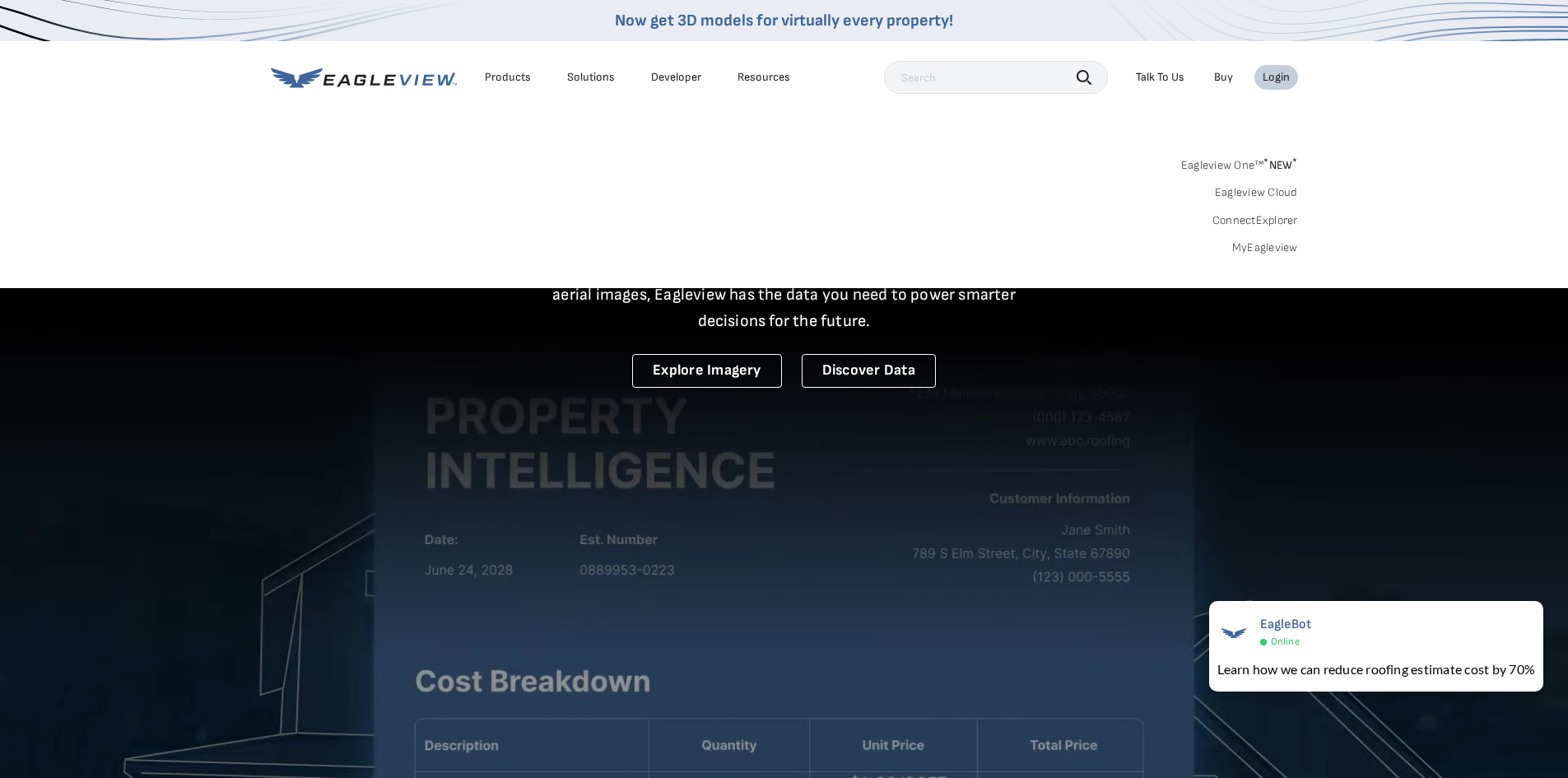
click at [1265, 249] on link "MyEagleview" at bounding box center [1264, 247] width 66 height 15
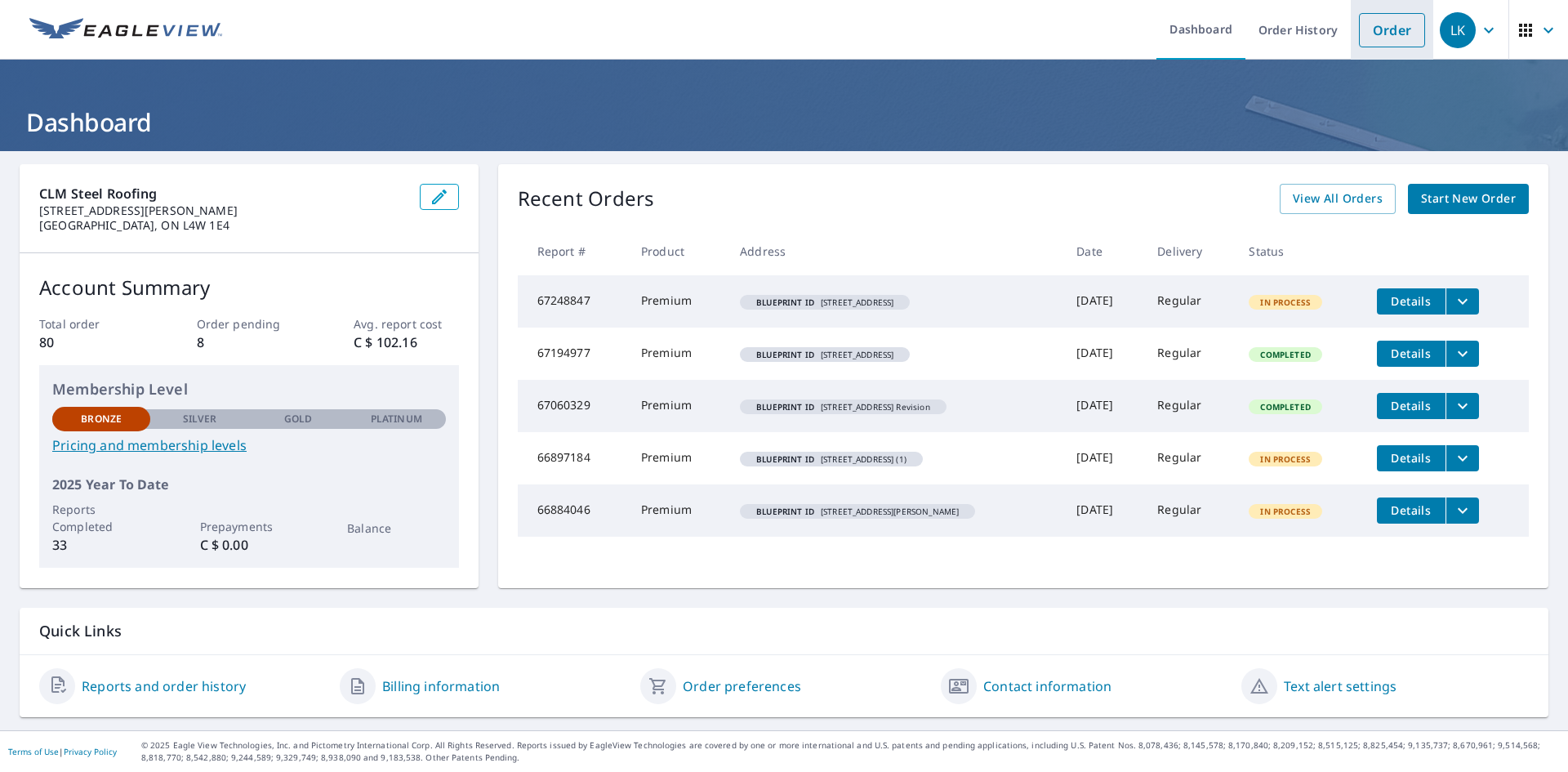
click at [1380, 22] on link "Order" at bounding box center [1392, 29] width 66 height 34
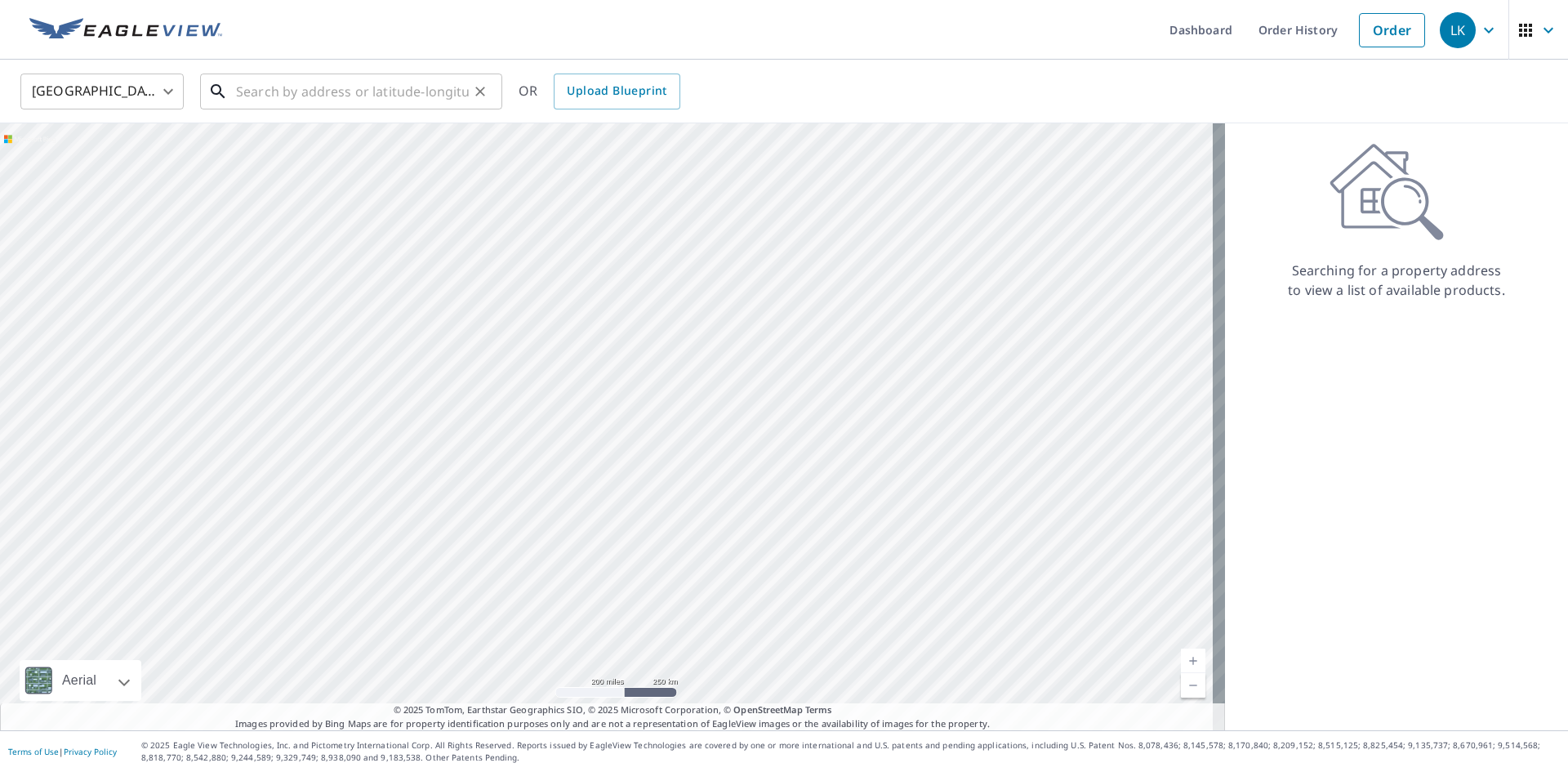
click at [429, 100] on input "text" at bounding box center [352, 92] width 233 height 46
click at [630, 96] on span "Upload Blueprint" at bounding box center [617, 91] width 99 height 20
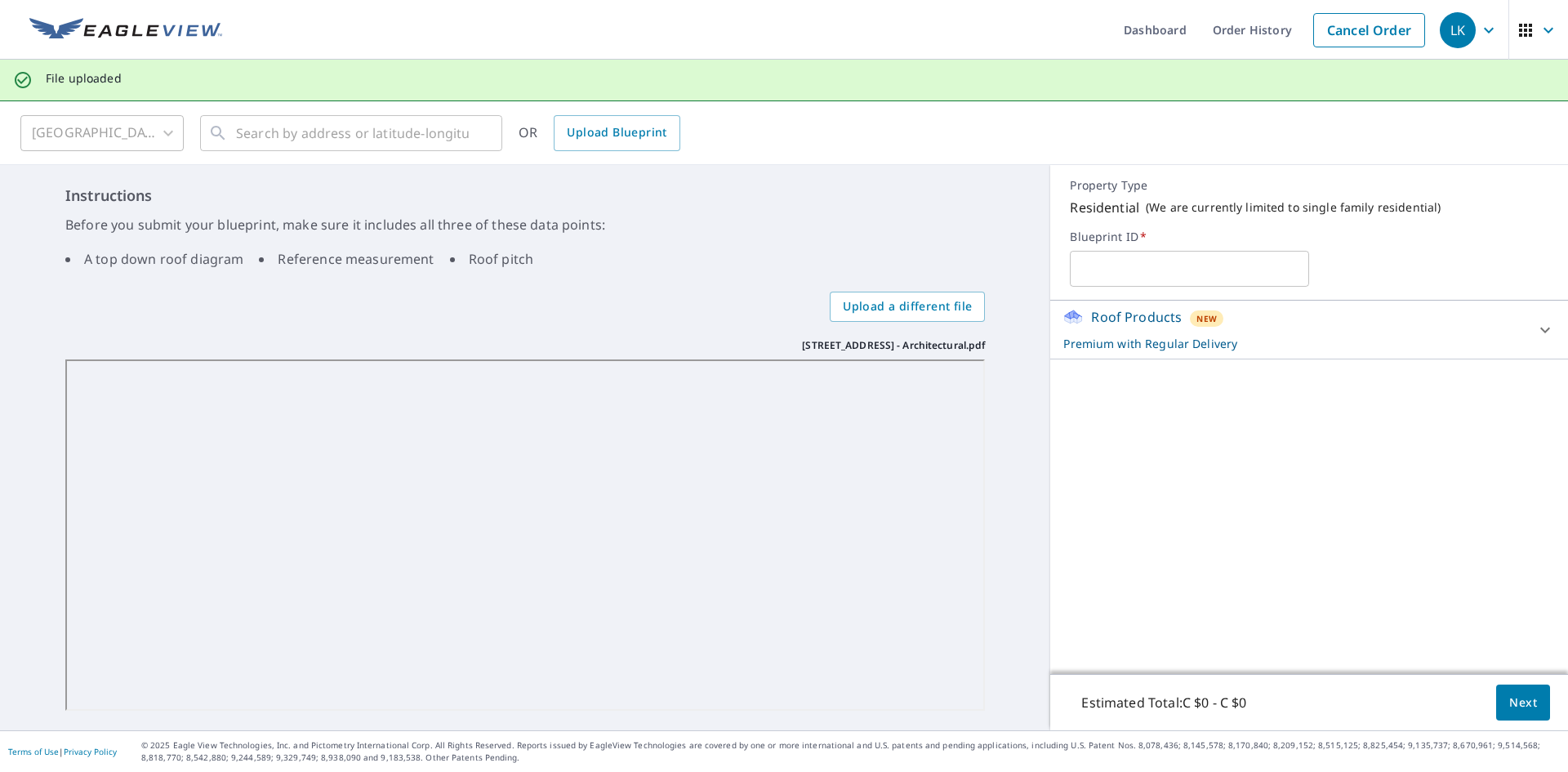
click at [1133, 260] on input "text" at bounding box center [1189, 268] width 239 height 46
paste input "Please use the credentials below to start a session. TeamViewer ID: 1 989 723 0…"
type input "Please use the credentials below to start a session. TeamViewer ID: 1 989 723 0…"
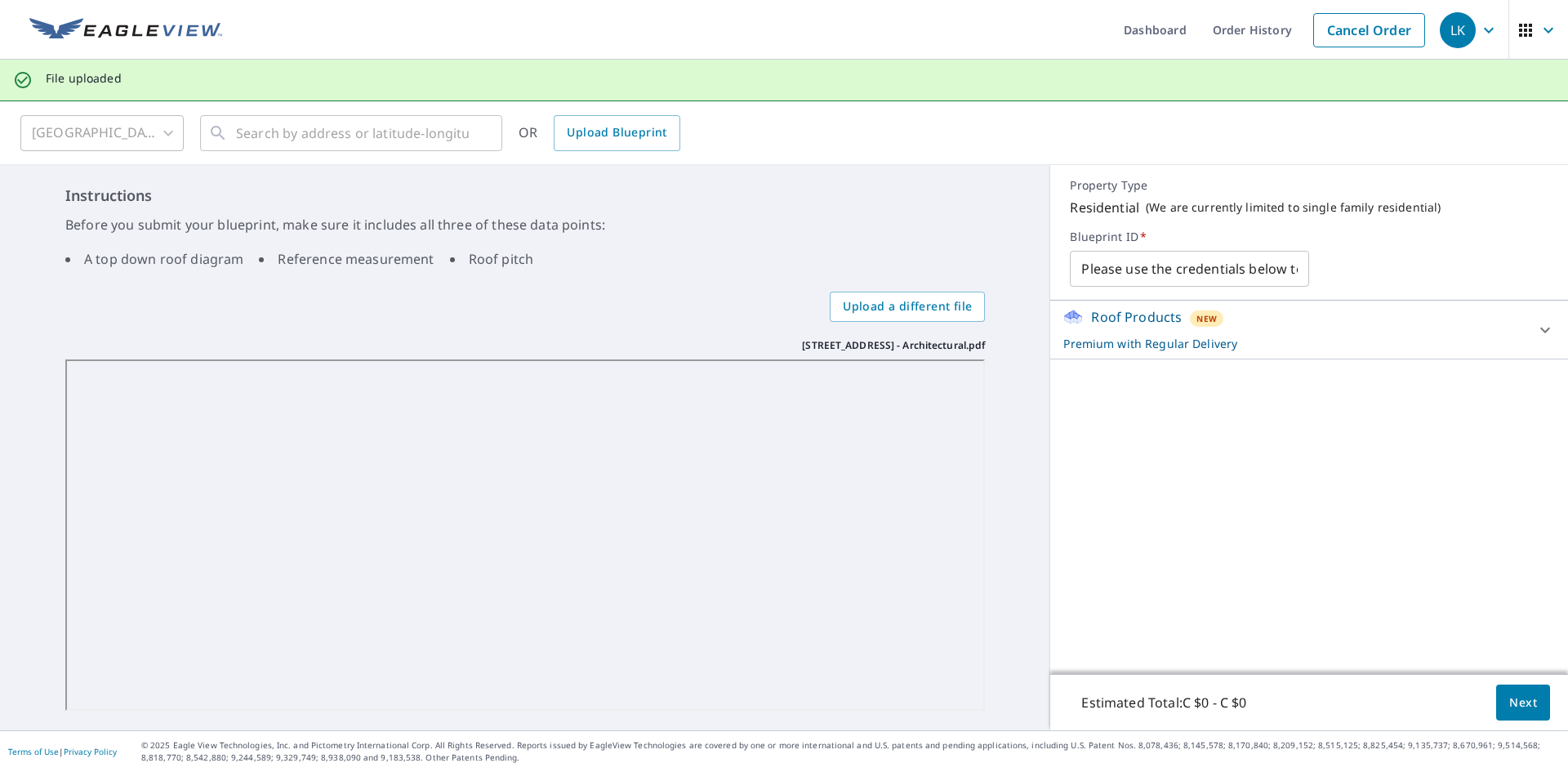
click at [1199, 277] on input "Please use the credentials below to start a session. TeamViewer ID: 1 989 723 0…" at bounding box center [1189, 268] width 239 height 46
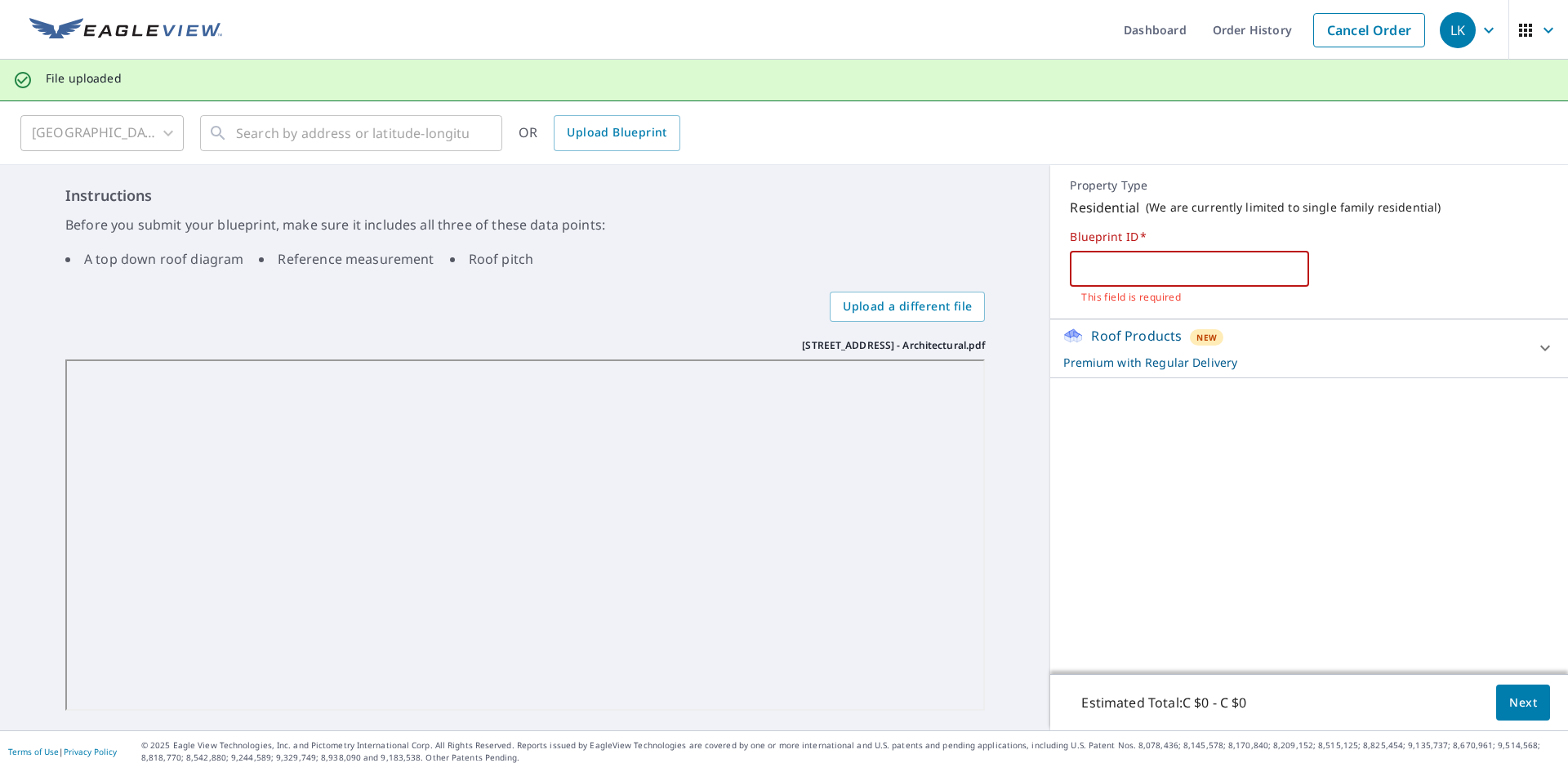
click at [1187, 267] on input "text" at bounding box center [1189, 268] width 239 height 46
paste input "28 Rosegarden Drive"
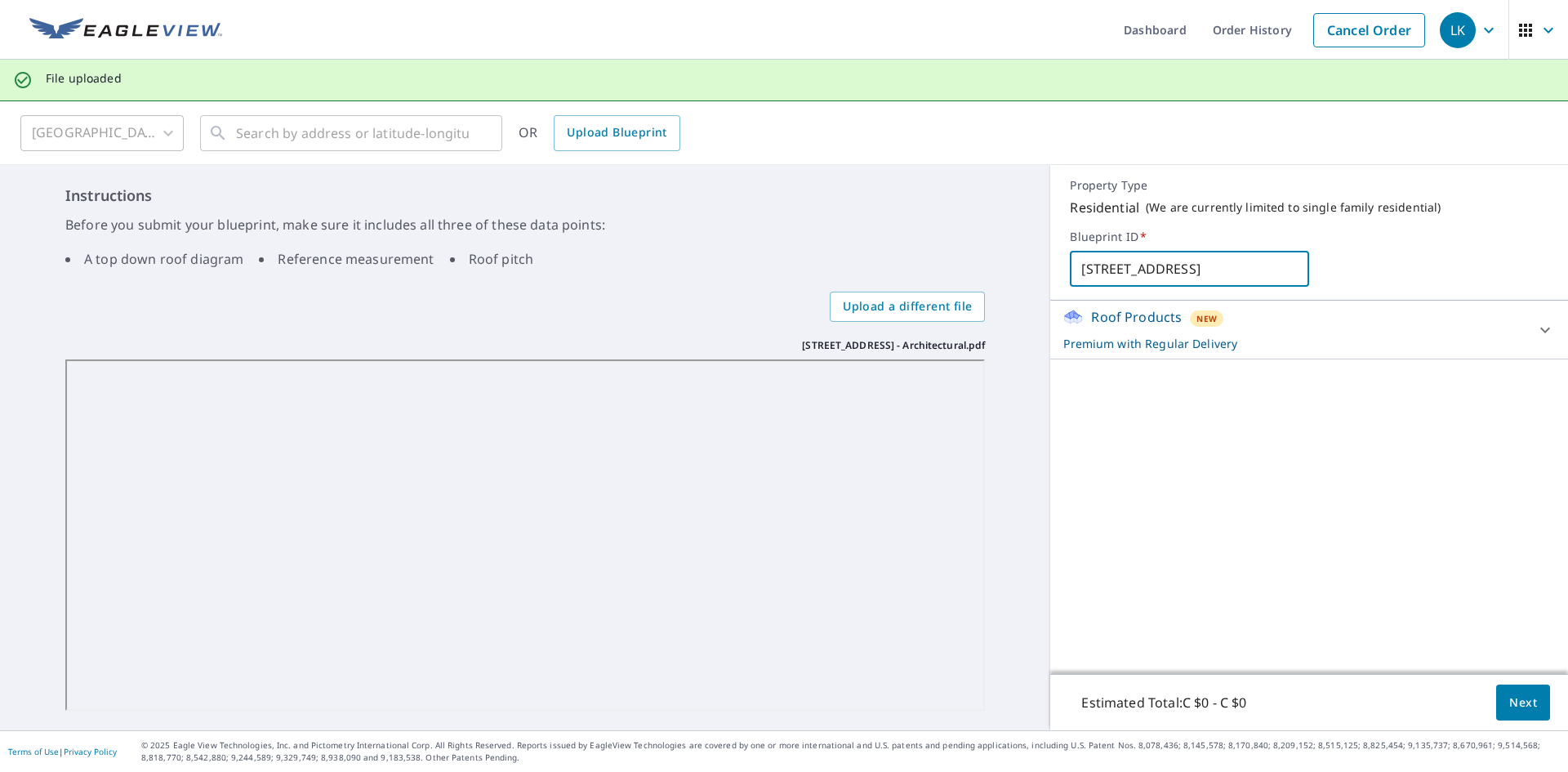
type input "28 Rosegarden Drive"
click at [1301, 305] on div "Roof Products New Premium with Regular Delivery Premium C $45 - C $120 Delivery…" at bounding box center [1309, 330] width 517 height 59
click at [1319, 345] on p "Premium with Regular Delivery" at bounding box center [1294, 343] width 462 height 17
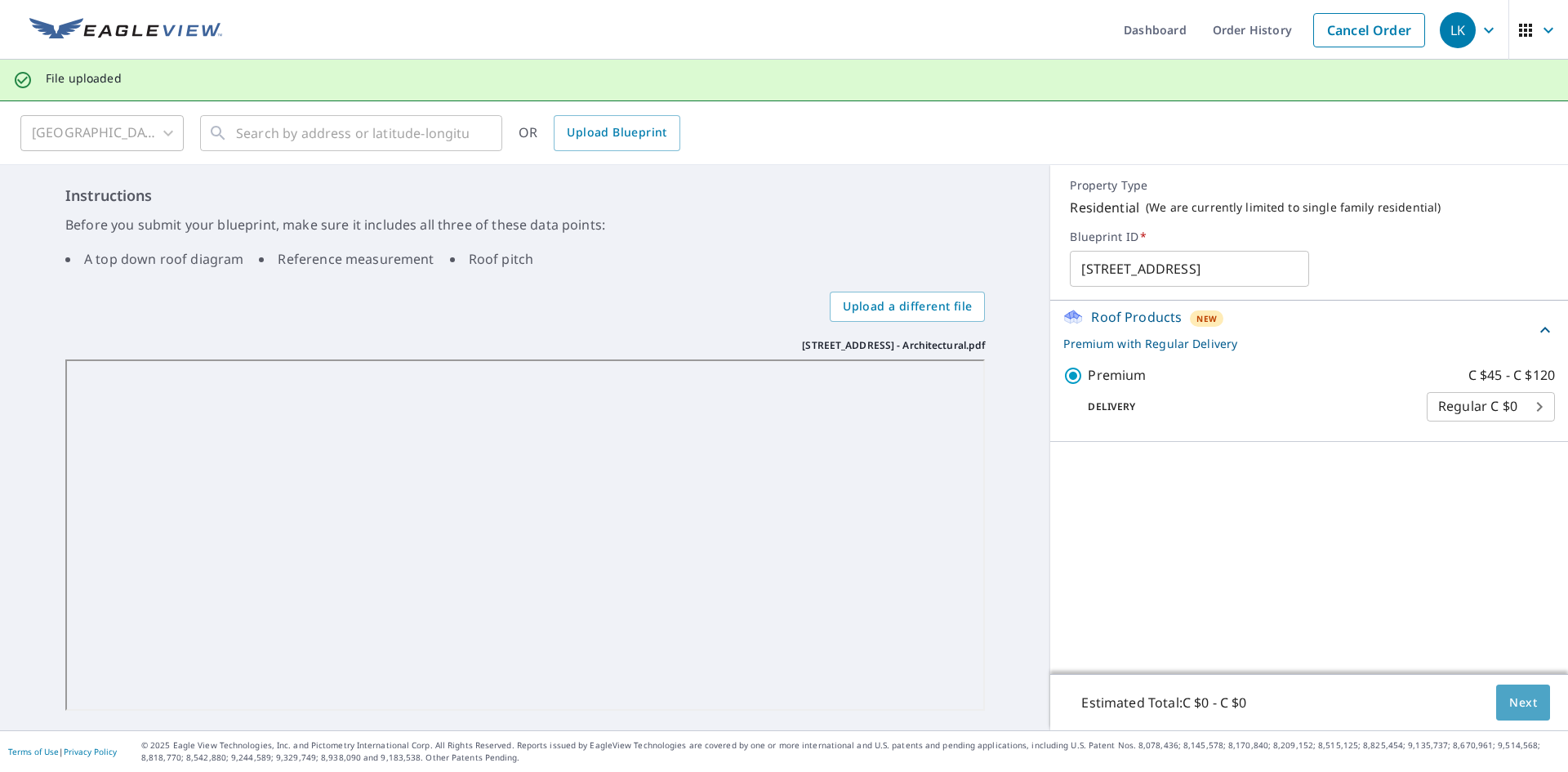
click at [1512, 702] on span "Next" at bounding box center [1523, 703] width 28 height 20
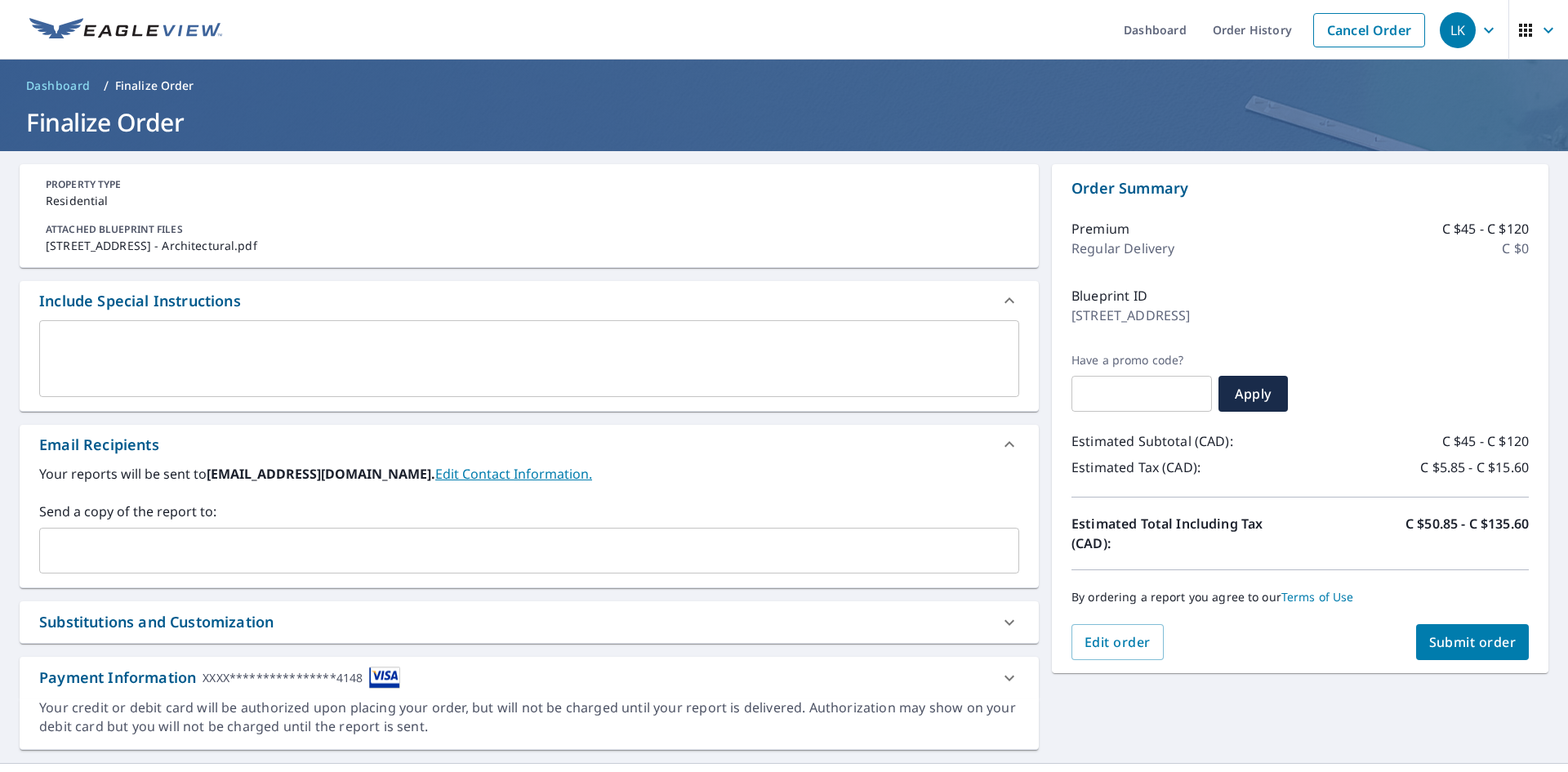
scroll to position [33, 0]
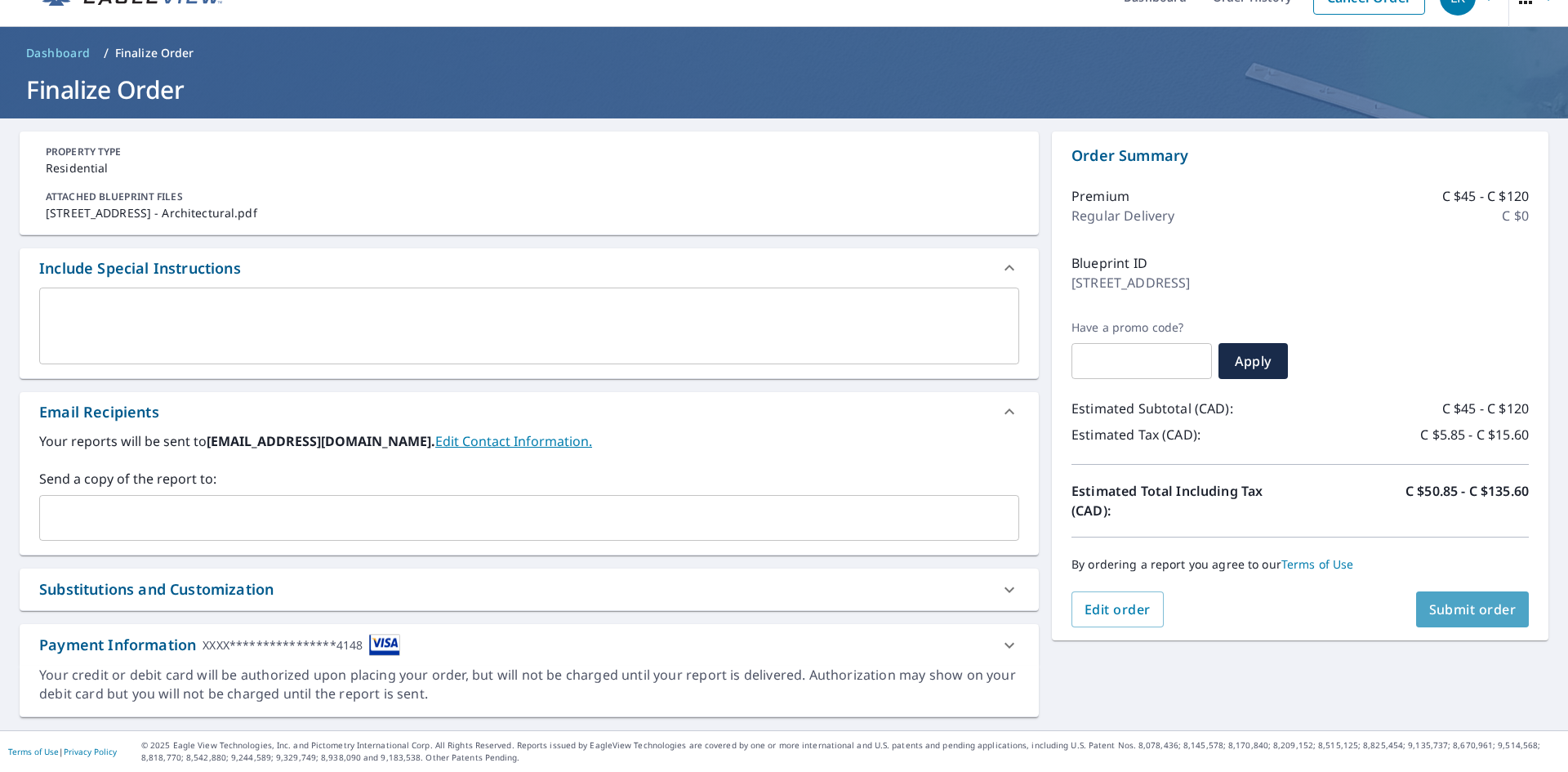
click at [1483, 609] on span "Submit order" at bounding box center [1472, 609] width 87 height 18
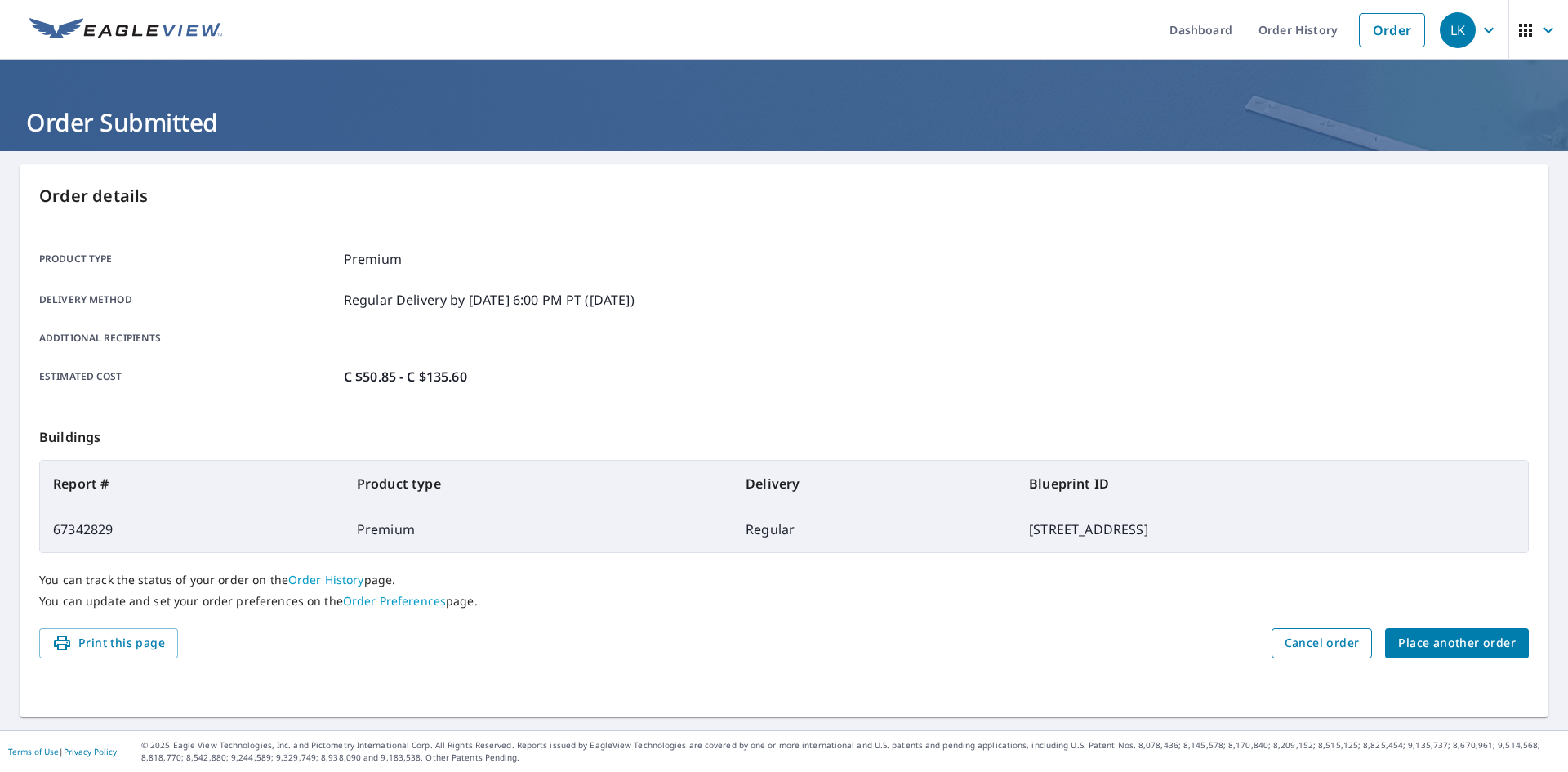
click at [1305, 653] on span "Cancel order" at bounding box center [1323, 643] width 75 height 20
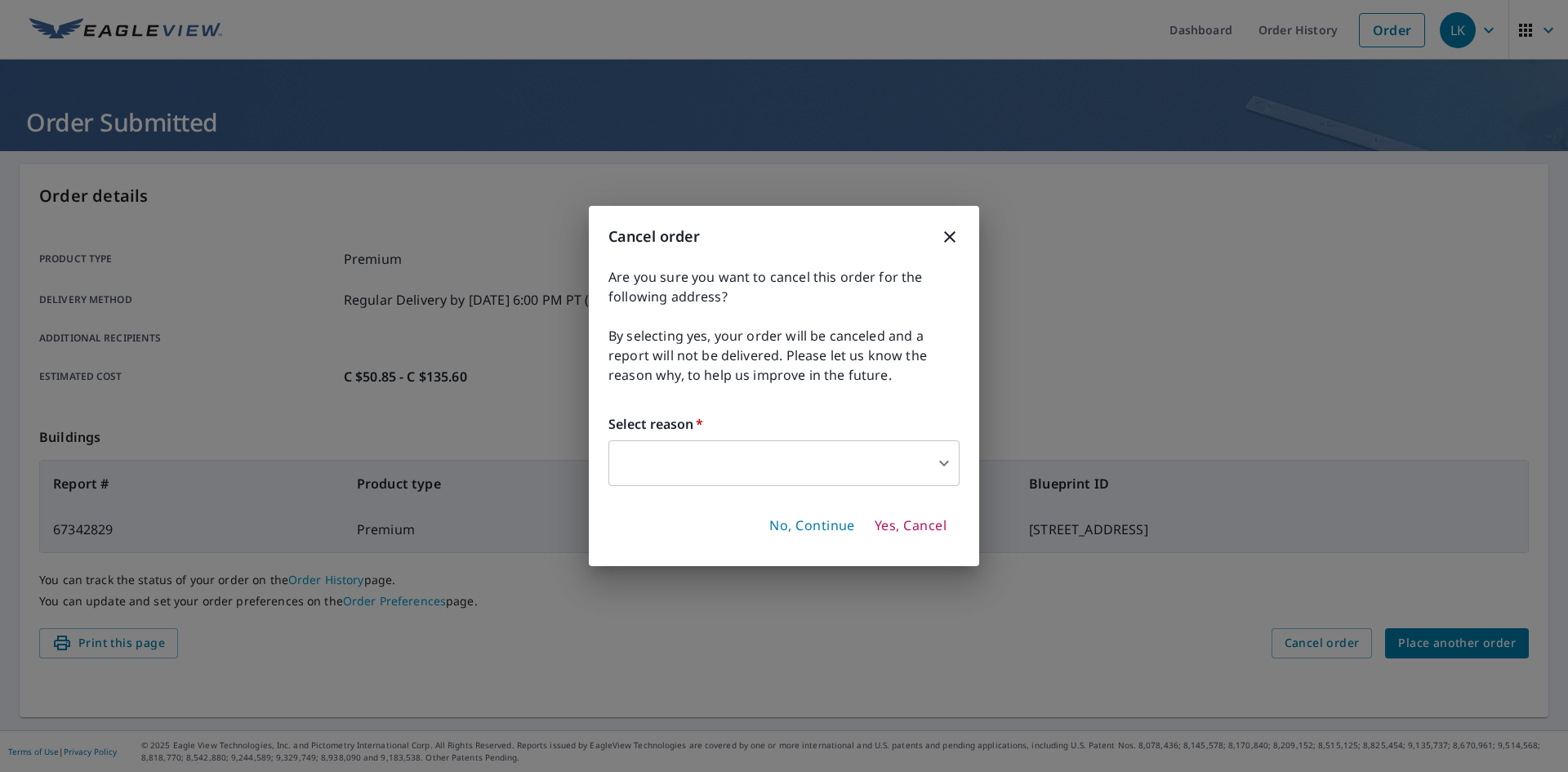
click at [960, 238] on div "Cancel order Are you sure you want to cancel this order for the following addre…" at bounding box center [784, 386] width 391 height 360
click at [953, 239] on icon "button" at bounding box center [949, 236] width 11 height 11
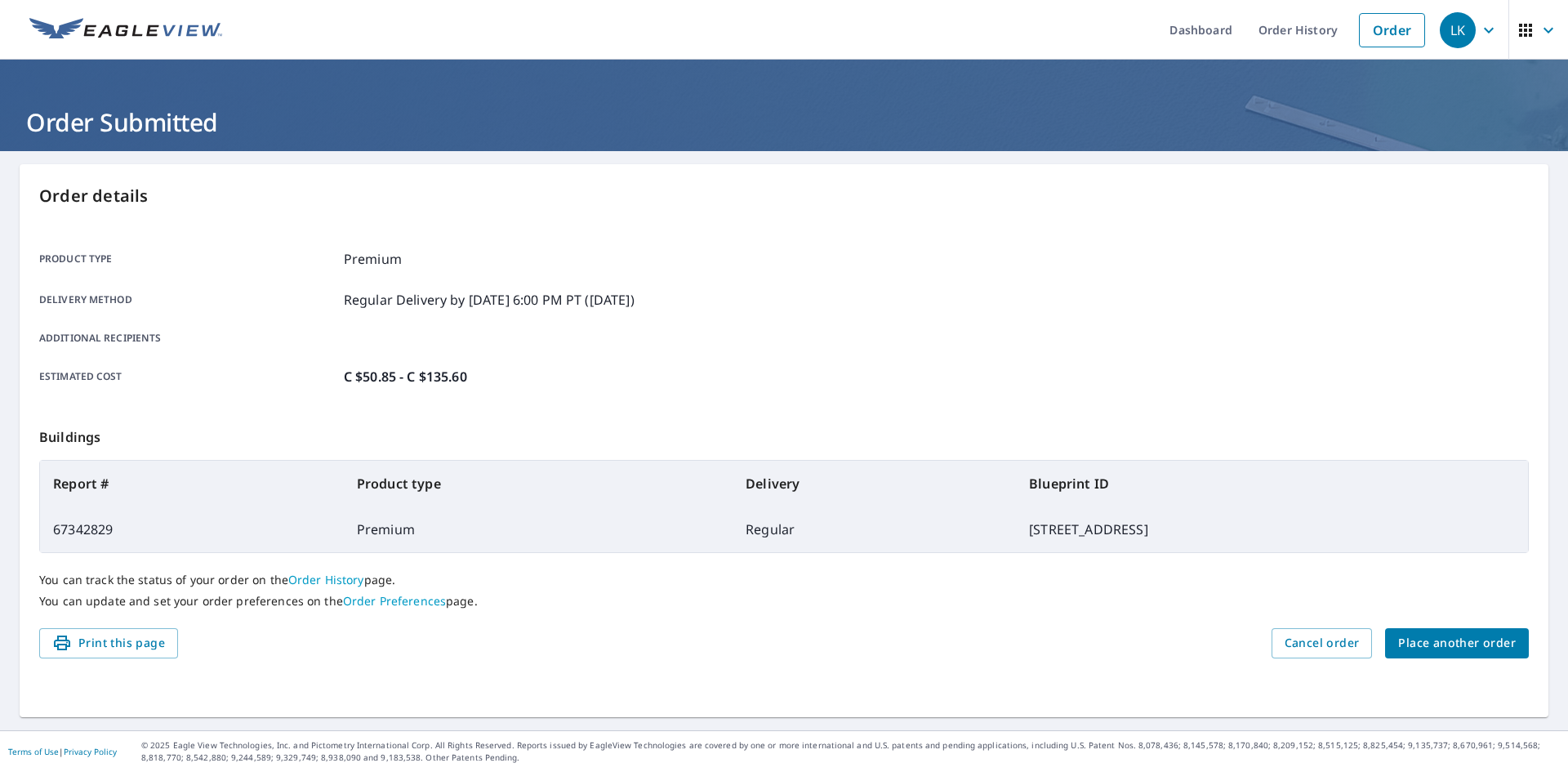
click at [1256, 424] on p "Buildings" at bounding box center [784, 433] width 1490 height 52
click at [1288, 389] on div "Product type Premium Delivery method Regular Delivery by 9/11/2025 6:00 PM PT (…" at bounding box center [784, 318] width 1490 height 180
click at [1131, 593] on div "You can track the status of your order on the Order History page. You can updat…" at bounding box center [784, 591] width 1490 height 75
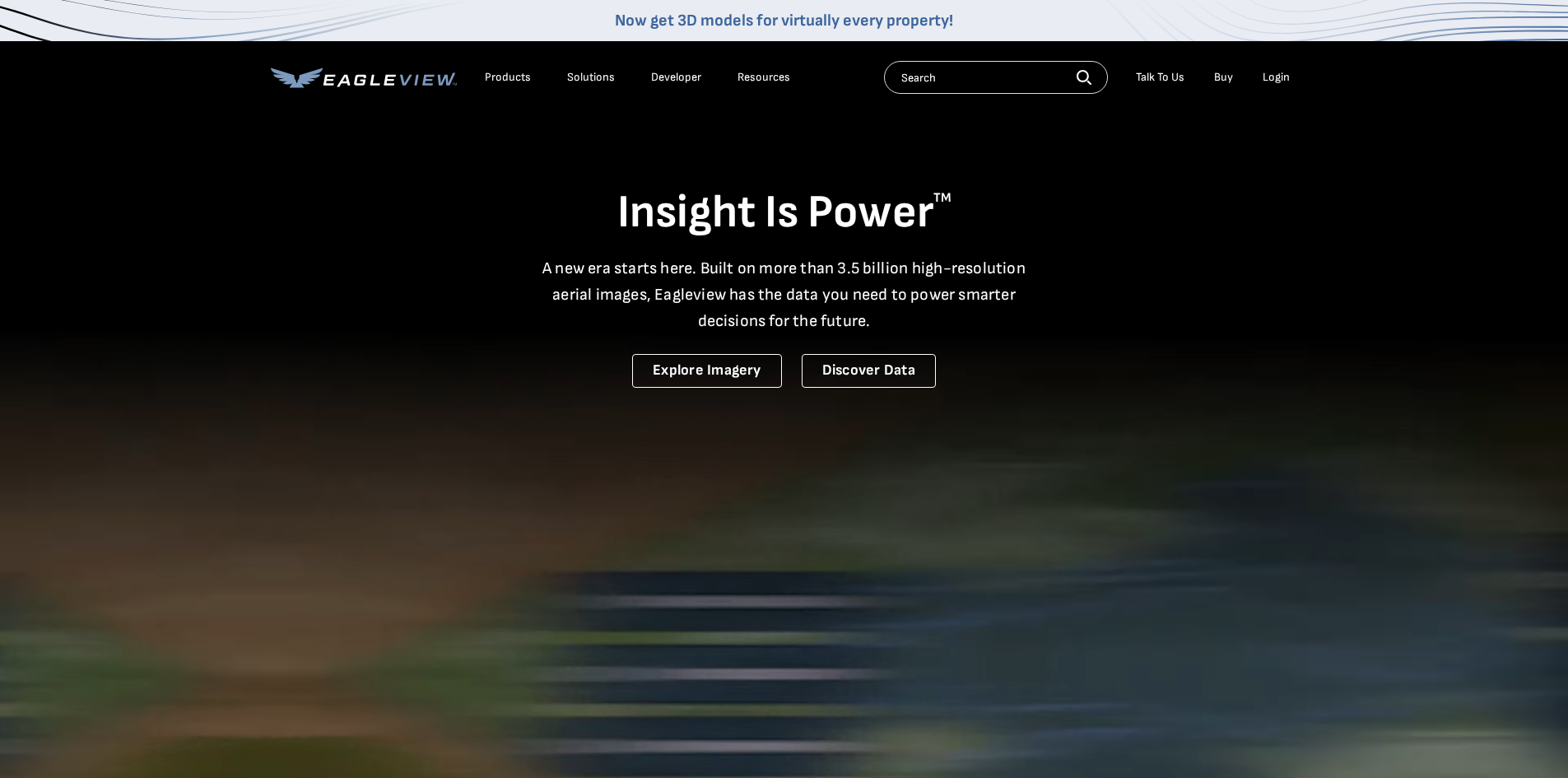
click at [1261, 76] on li "Login" at bounding box center [1275, 77] width 44 height 25
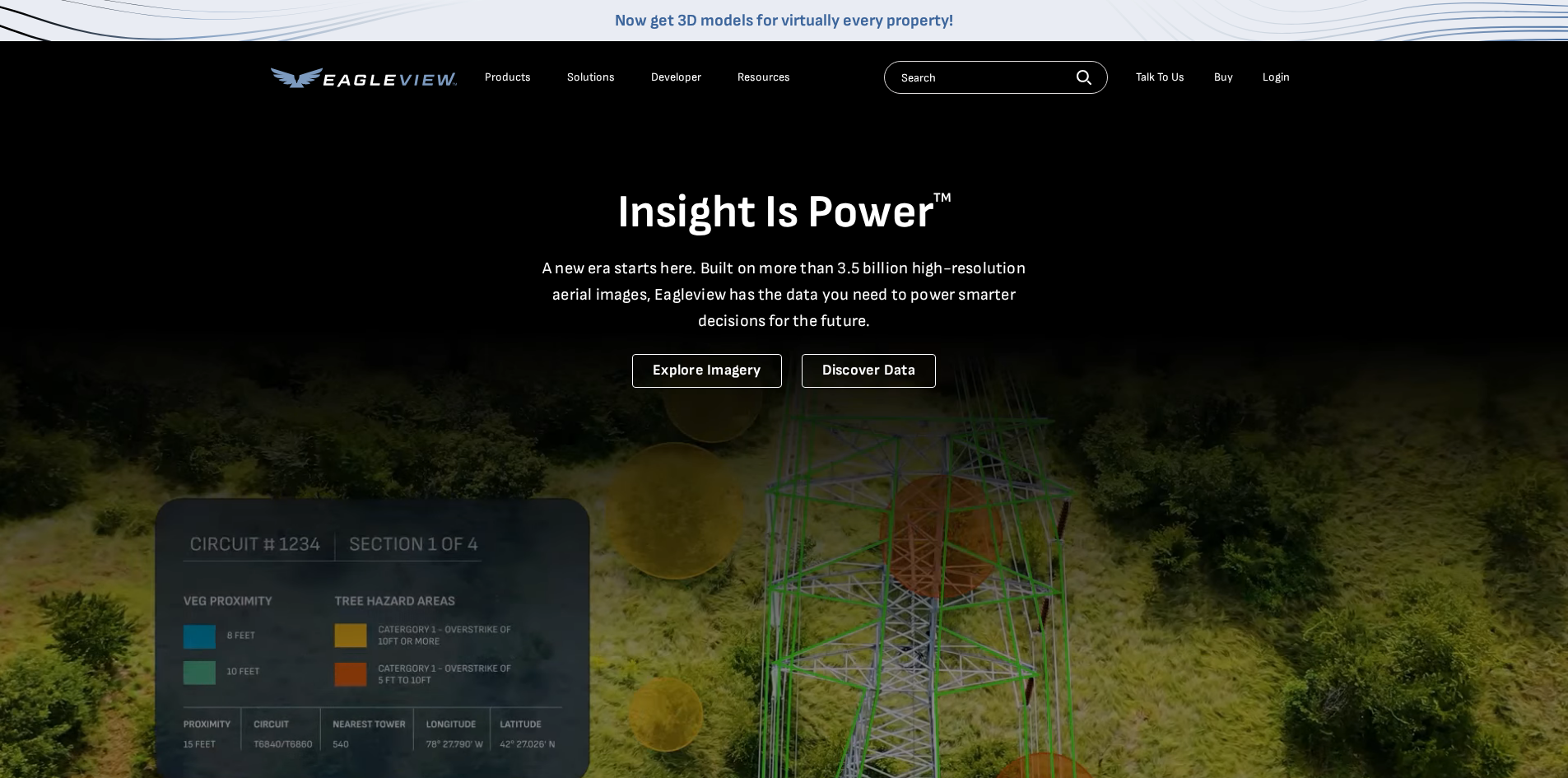
click at [1277, 74] on div "Login" at bounding box center [1275, 78] width 27 height 15
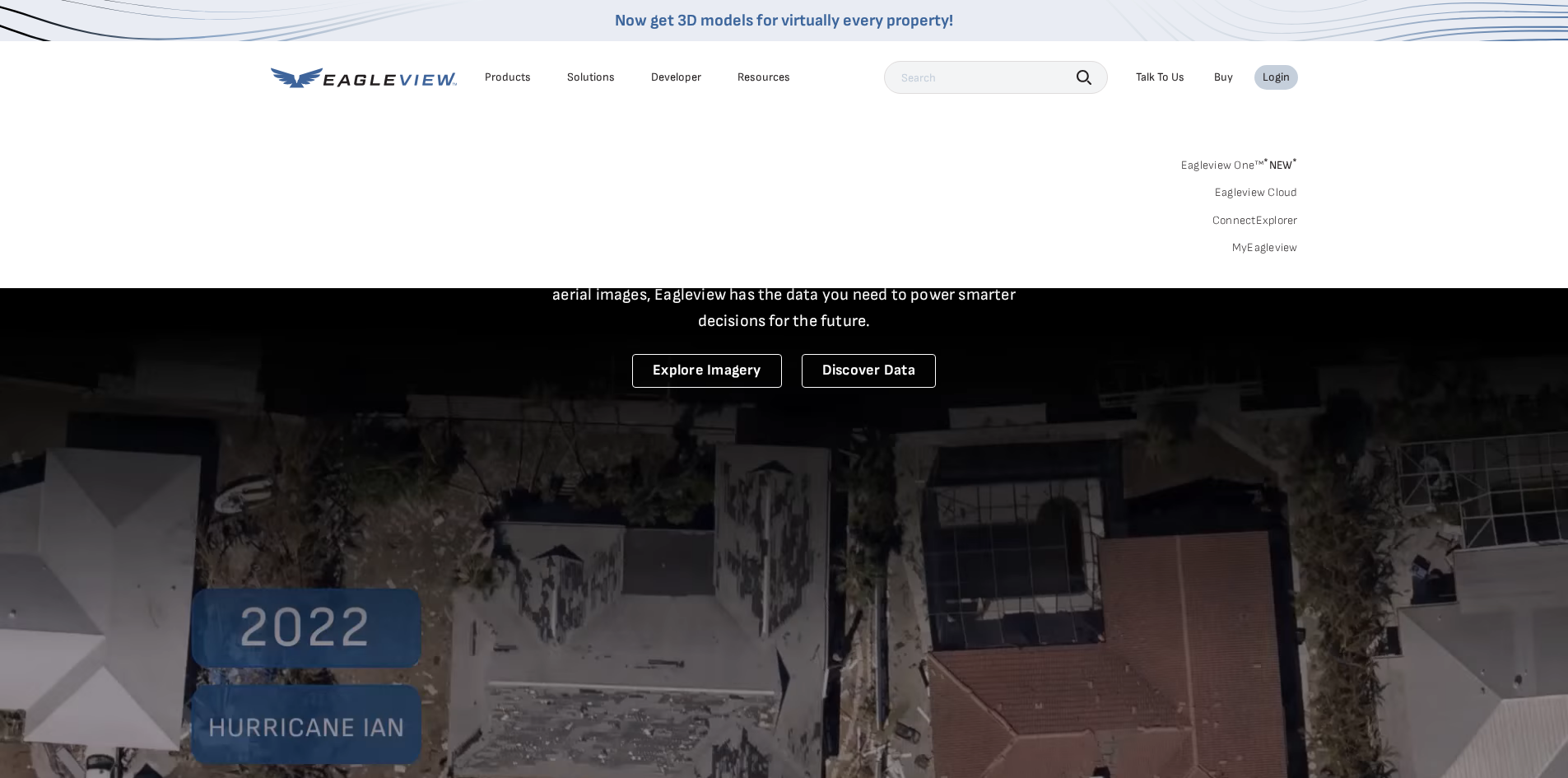
click at [1279, 161] on span "* NEW *" at bounding box center [1280, 165] width 33 height 14
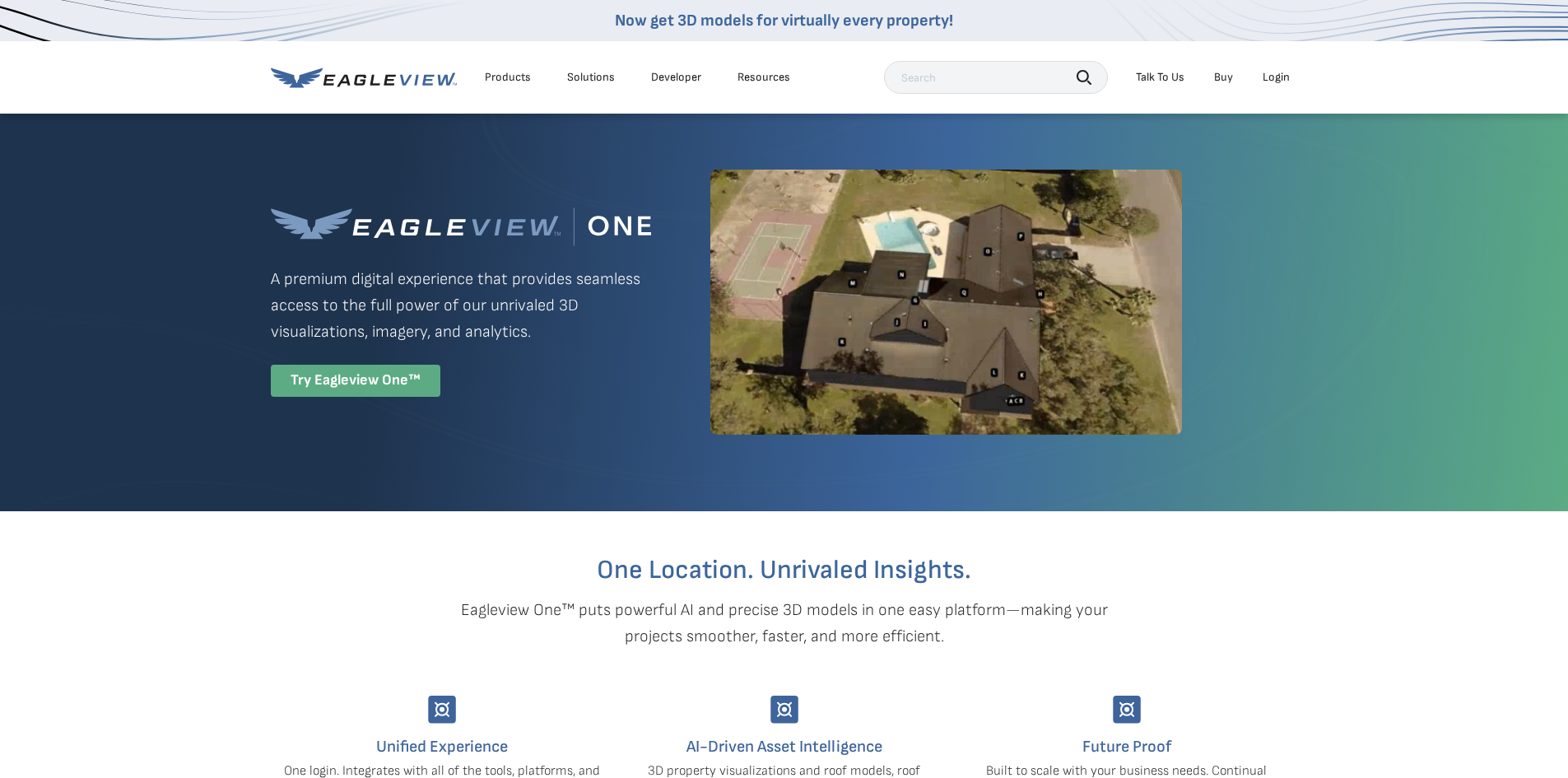
click at [371, 380] on div "Try Eagleview One™" at bounding box center [355, 381] width 169 height 32
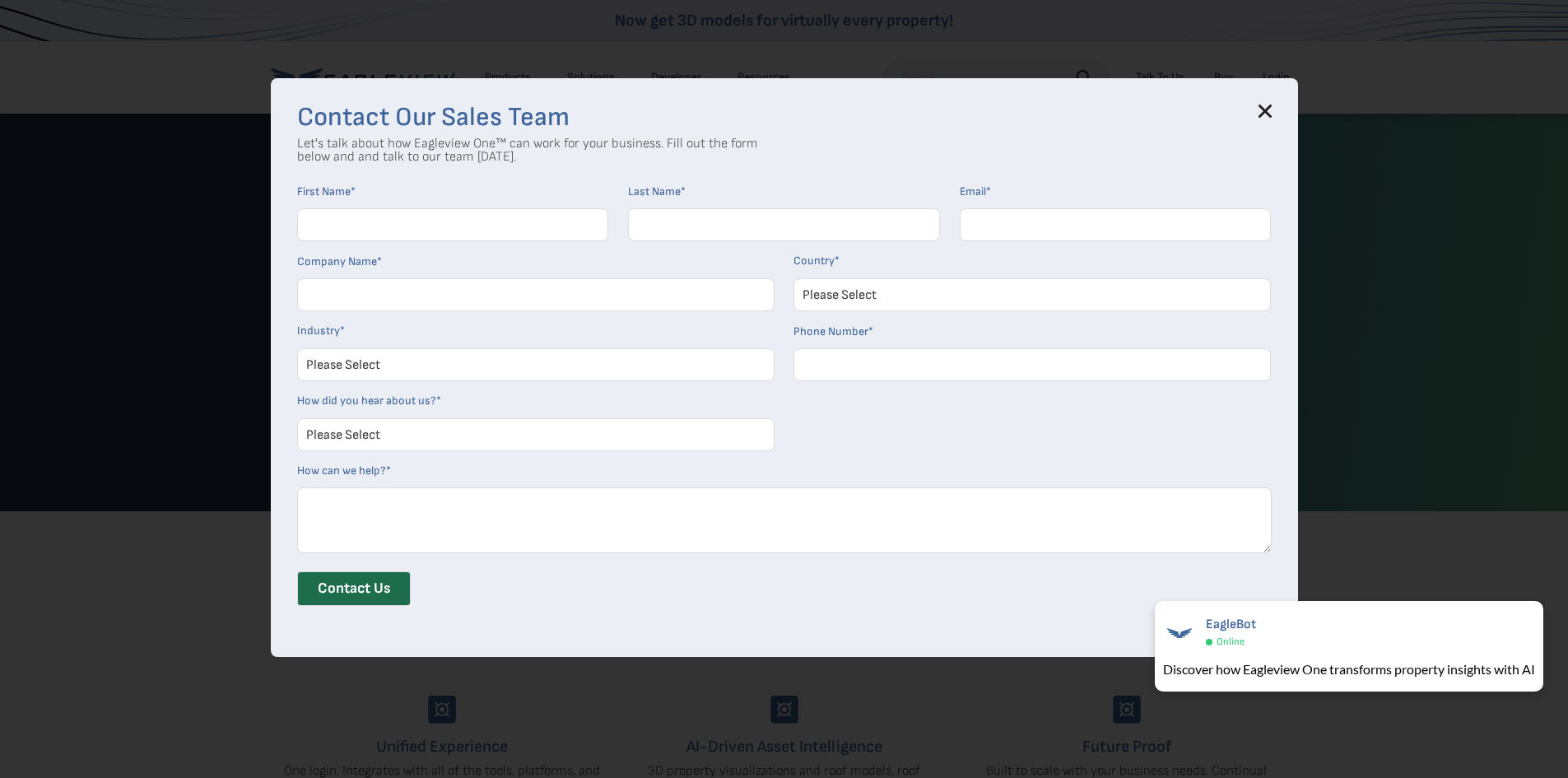
click at [1268, 107] on icon at bounding box center [1265, 111] width 11 height 11
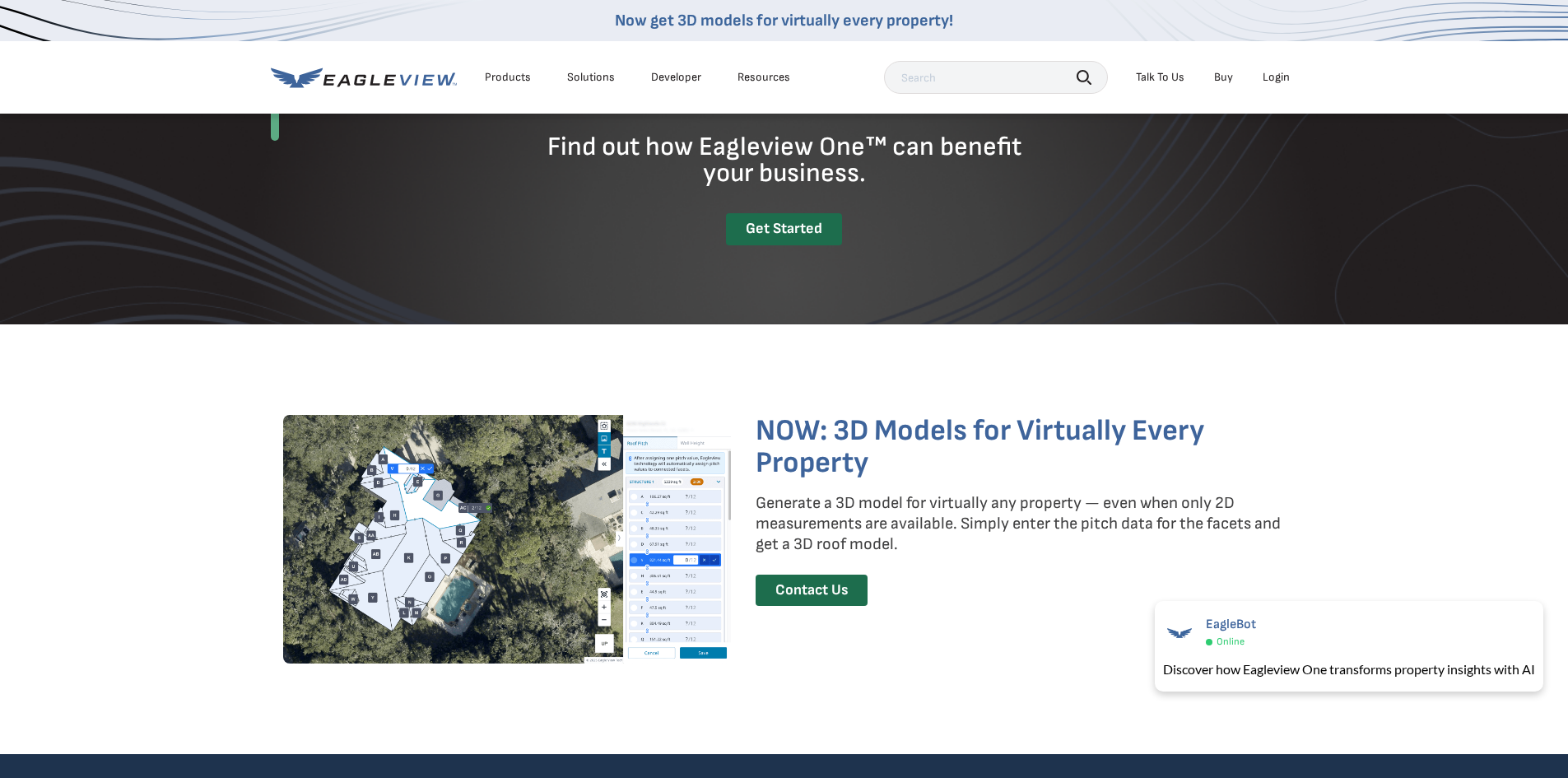
scroll to position [2241, 0]
